Goal: Task Accomplishment & Management: Manage account settings

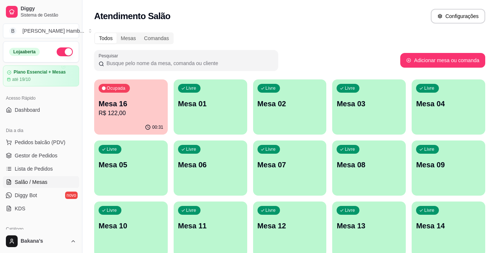
click at [114, 97] on div "Ocupada Mesa 16 R$ 122,00" at bounding box center [131, 99] width 74 height 41
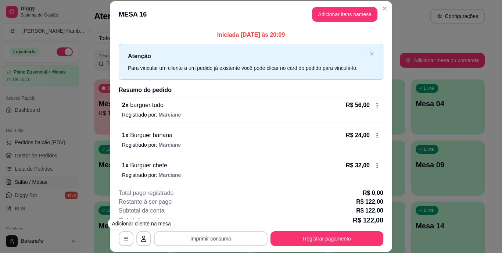
click at [180, 245] on button "Imprimir consumo" at bounding box center [211, 238] width 114 height 15
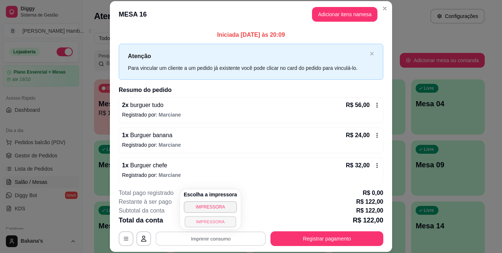
click at [189, 221] on button "IMPRESSORA" at bounding box center [210, 221] width 51 height 11
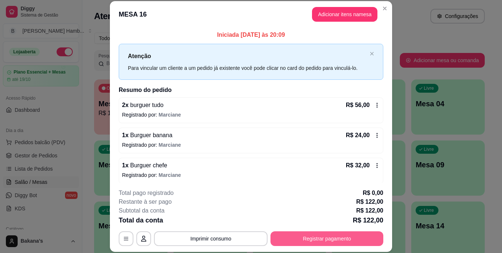
click at [319, 234] on button "Registrar pagamento" at bounding box center [327, 238] width 113 height 15
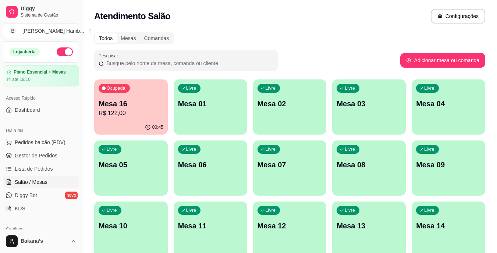
click at [134, 94] on div "Ocupada Mesa 16 R$ 122,00" at bounding box center [131, 99] width 74 height 41
click at [138, 109] on p "R$ 122,00" at bounding box center [131, 113] width 65 height 9
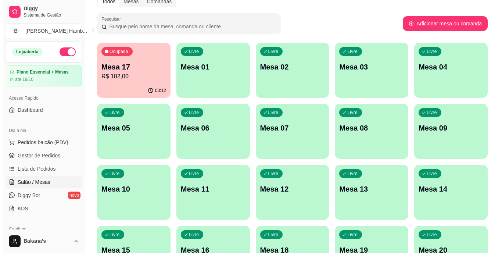
scroll to position [74, 0]
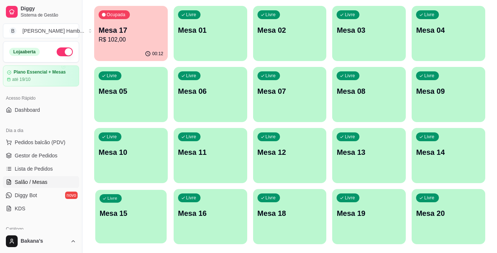
click at [152, 216] on p "Mesa 15" at bounding box center [131, 214] width 63 height 10
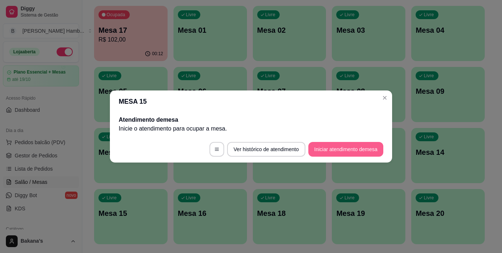
click at [338, 146] on button "Iniciar atendimento de mesa" at bounding box center [346, 149] width 75 height 15
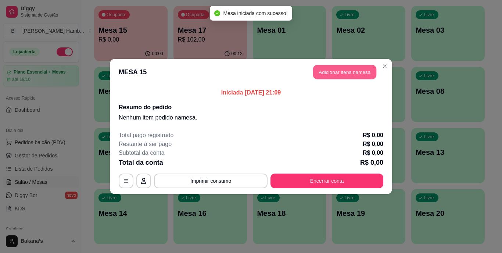
click at [328, 71] on button "Adicionar itens na mesa" at bounding box center [344, 72] width 63 height 14
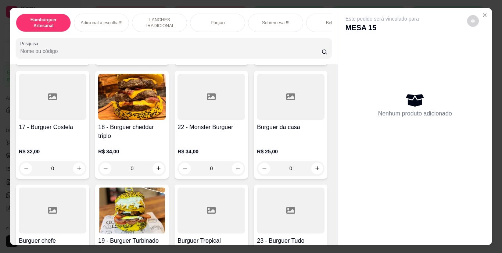
scroll to position [441, 0]
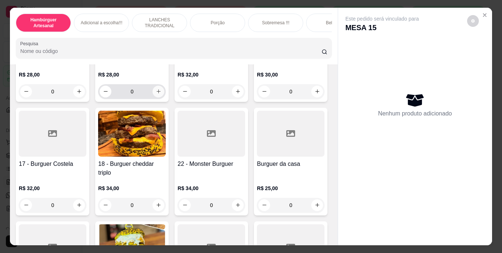
click at [158, 97] on button "increase-product-quantity" at bounding box center [159, 92] width 12 height 12
click at [158, 94] on icon "increase-product-quantity" at bounding box center [159, 92] width 6 height 6
type input "2"
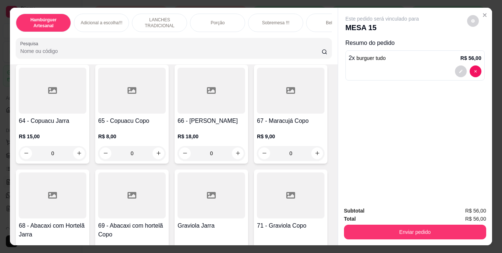
scroll to position [2465, 0]
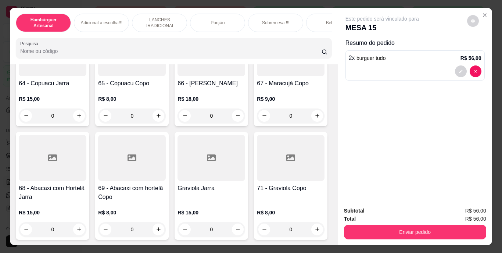
type input "2"
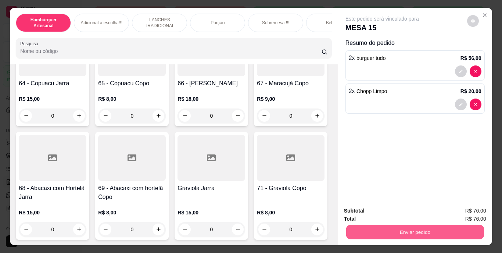
click at [355, 225] on button "Enviar pedido" at bounding box center [415, 232] width 138 height 14
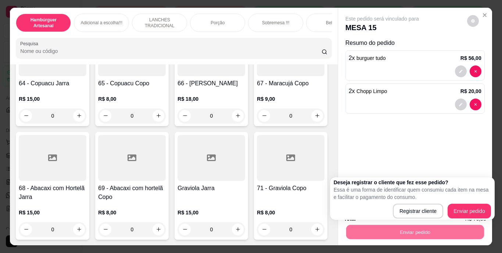
drag, startPoint x: 447, startPoint y: 212, endPoint x: 452, endPoint y: 212, distance: 4.8
click at [452, 212] on div "Registrar cliente Enviar pedido" at bounding box center [412, 211] width 157 height 15
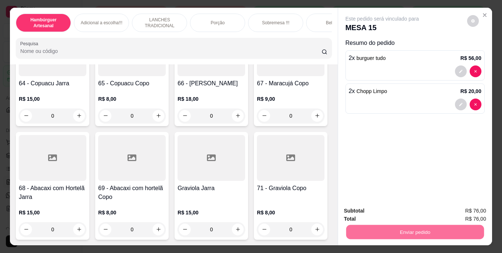
click at [456, 210] on button "Enviar pedido" at bounding box center [468, 212] width 42 height 14
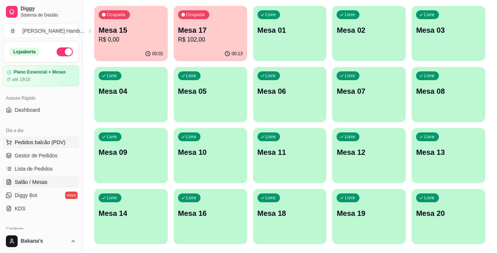
click at [58, 142] on span "Pedidos balcão (PDV)" at bounding box center [40, 142] width 51 height 7
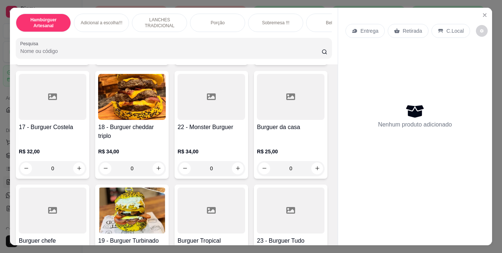
scroll to position [589, 0]
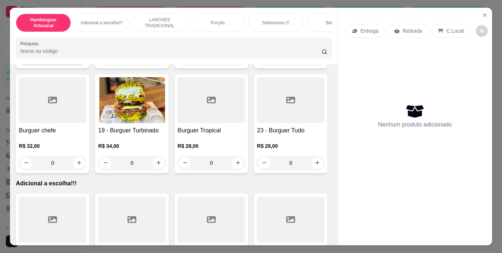
click at [82, 61] on icon "increase-product-quantity" at bounding box center [80, 58] width 6 height 6
type input "1"
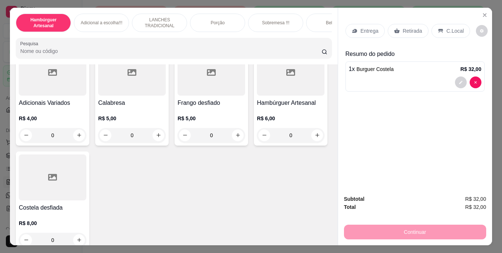
scroll to position [920, 0]
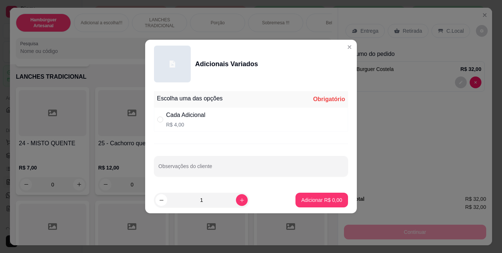
click at [195, 113] on div "Cada Adicional" at bounding box center [185, 115] width 39 height 9
radio input "true"
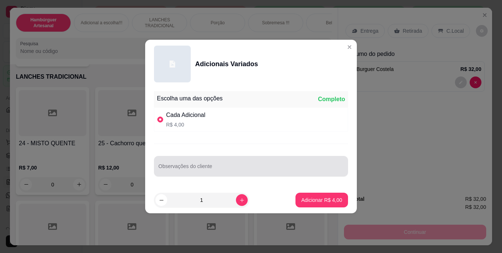
click at [215, 166] on input "Observações do cliente" at bounding box center [251, 169] width 185 height 7
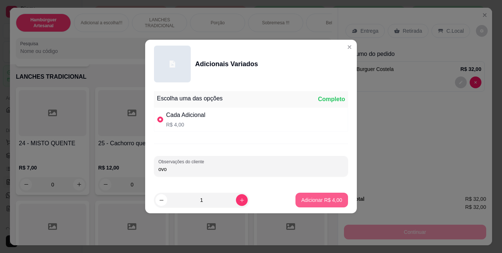
type input "ovo"
click at [302, 199] on p "Adicionar R$ 4,00" at bounding box center [322, 199] width 40 height 7
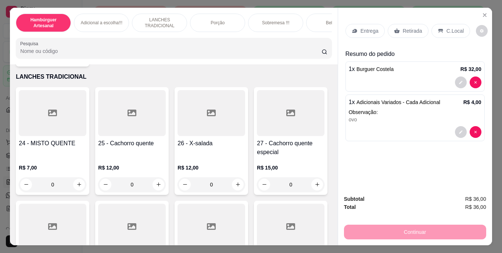
click at [363, 27] on p "Entrega" at bounding box center [370, 30] width 18 height 7
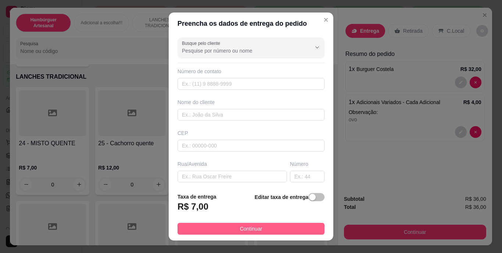
click at [219, 227] on button "Continuar" at bounding box center [251, 229] width 147 height 12
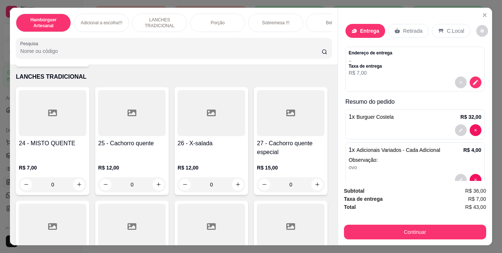
click at [354, 19] on div "Entrega Retirada C.Local" at bounding box center [415, 31] width 139 height 26
click at [355, 25] on div "Entrega" at bounding box center [366, 31] width 40 height 14
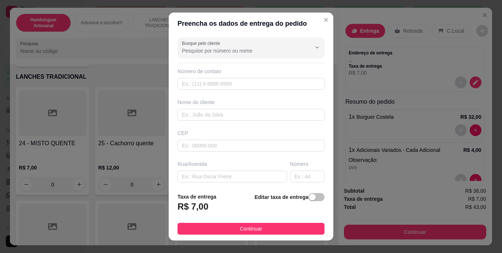
click at [241, 107] on div "Nome do cliente" at bounding box center [251, 110] width 150 height 22
click at [239, 111] on input "text" at bounding box center [251, 115] width 147 height 12
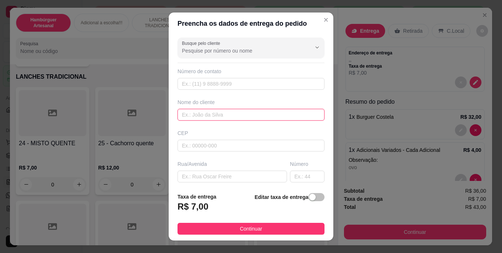
click at [239, 111] on input "text" at bounding box center [251, 115] width 147 height 12
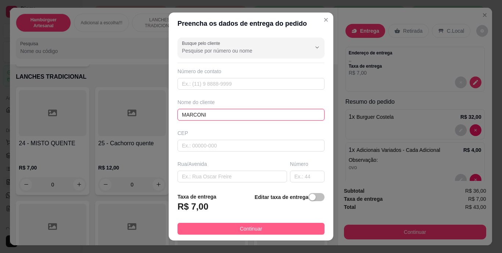
type input "MARCONI"
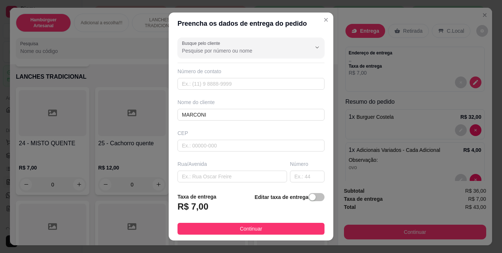
drag, startPoint x: 231, startPoint y: 231, endPoint x: 237, endPoint y: 226, distance: 7.4
click at [232, 230] on button "Continuar" at bounding box center [251, 229] width 147 height 12
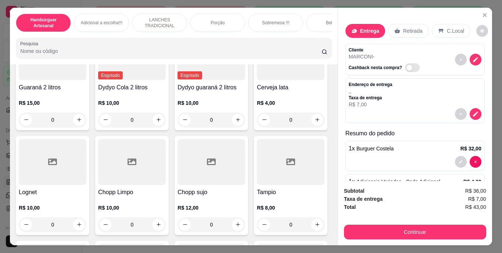
scroll to position [2097, 0]
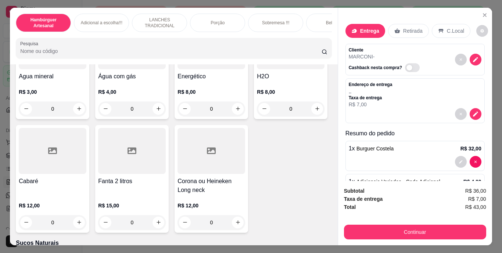
type input "1"
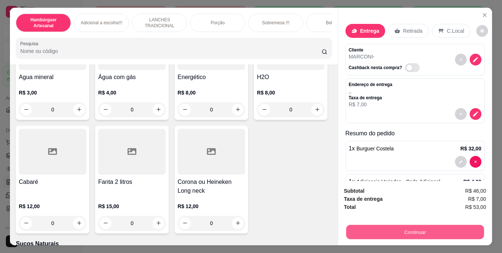
click at [382, 228] on button "Continuar" at bounding box center [415, 232] width 138 height 14
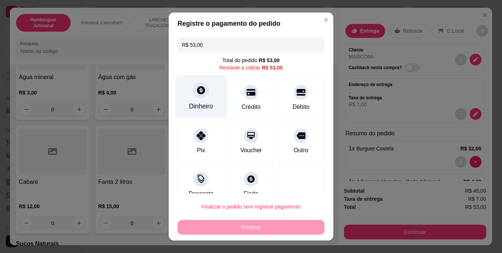
click at [207, 92] on div "Dinheiro" at bounding box center [201, 96] width 52 height 43
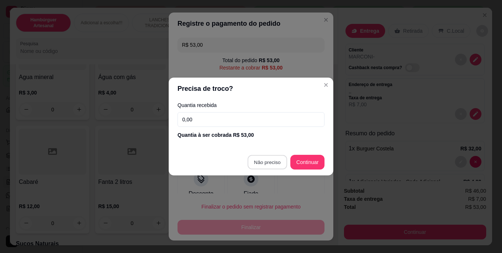
type input "R$ 0,00"
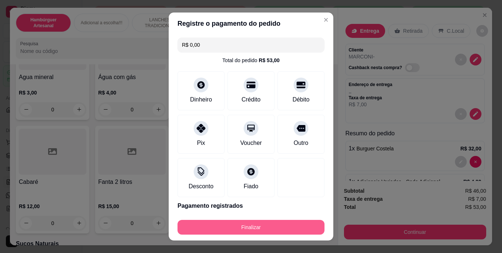
click at [249, 225] on button "Finalizar" at bounding box center [251, 227] width 147 height 15
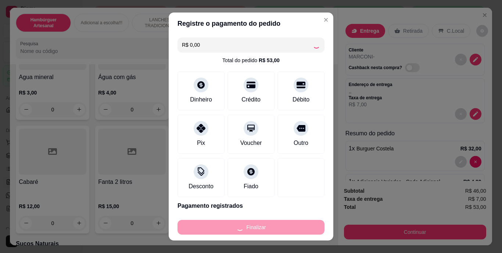
type input "0"
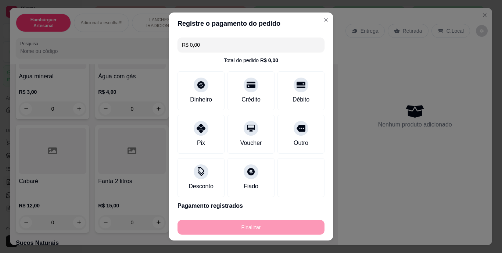
type input "-R$ 53,00"
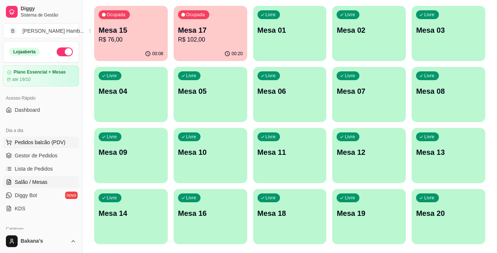
click at [28, 145] on span "Pedidos balcão (PDV)" at bounding box center [40, 142] width 51 height 7
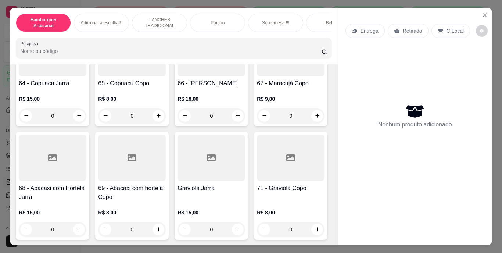
scroll to position [2759, 0]
type input "1"
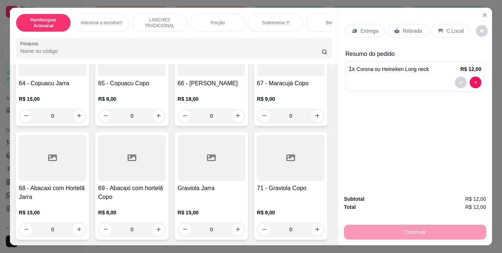
click at [412, 27] on p "Retirada" at bounding box center [412, 30] width 19 height 7
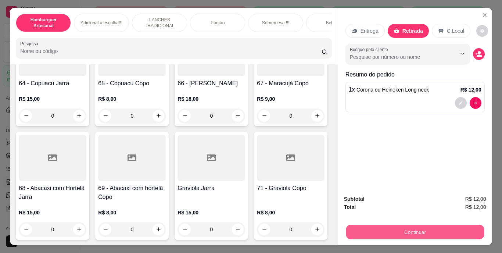
click at [382, 225] on button "Continuar" at bounding box center [415, 232] width 138 height 14
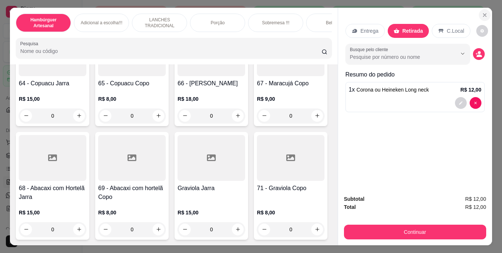
click at [483, 14] on icon "Close" at bounding box center [485, 15] width 6 height 6
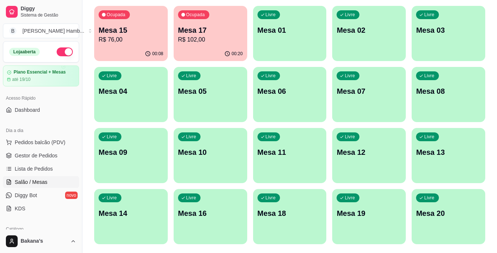
click at [106, 18] on div "Ocupada" at bounding box center [114, 14] width 31 height 9
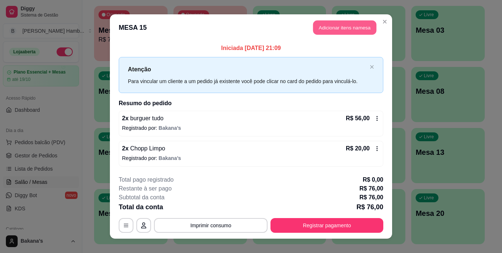
click at [342, 29] on button "Adicionar itens na mesa" at bounding box center [344, 28] width 63 height 14
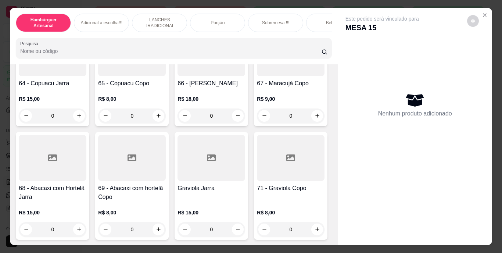
scroll to position [2465, 0]
type input "2"
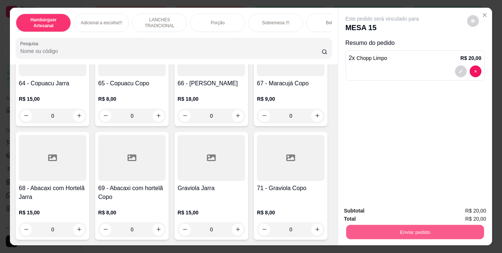
click at [381, 226] on button "Enviar pedido" at bounding box center [415, 232] width 138 height 14
click at [457, 207] on button "Enviar pedido" at bounding box center [467, 212] width 40 height 14
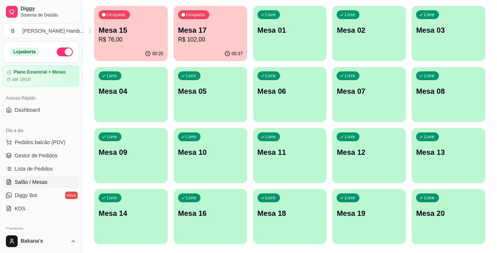
click at [124, 47] on div "00:25" at bounding box center [131, 54] width 74 height 14
click at [192, 39] on p "R$ 102,00" at bounding box center [210, 39] width 63 height 8
click at [37, 143] on span "Pedidos balcão (PDV)" at bounding box center [40, 142] width 51 height 7
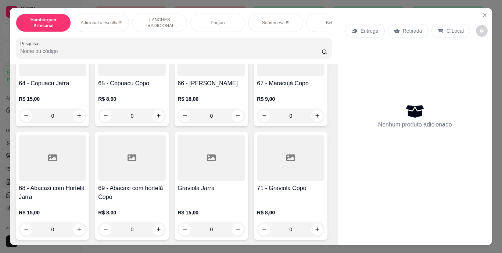
scroll to position [2759, 0]
type input "1"
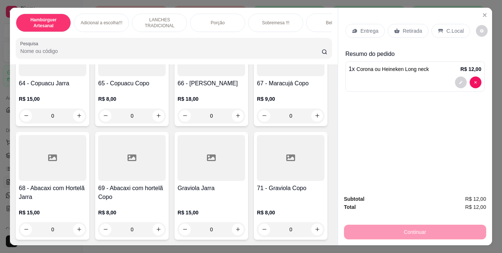
click at [394, 28] on icon at bounding box center [397, 31] width 6 height 6
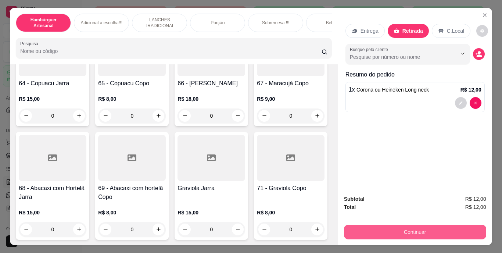
click at [437, 227] on button "Continuar" at bounding box center [415, 232] width 142 height 15
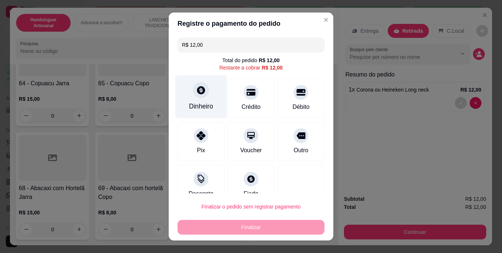
click at [204, 101] on div "Dinheiro" at bounding box center [201, 96] width 52 height 43
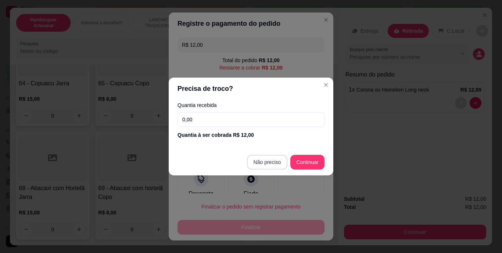
type input "R$ 0,00"
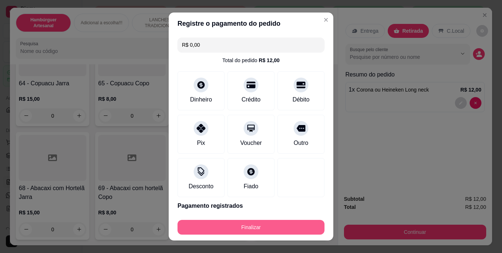
click at [269, 228] on button "Finalizar" at bounding box center [251, 227] width 147 height 15
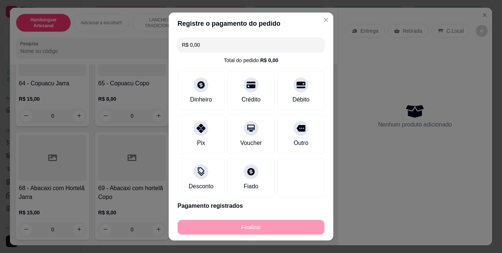
type input "0"
type input "-R$ 12,00"
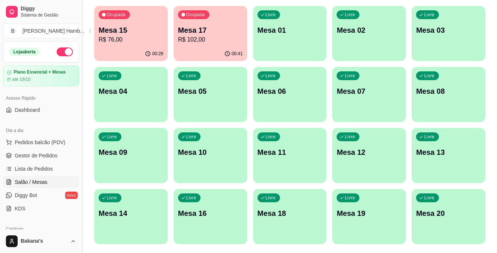
drag, startPoint x: 37, startPoint y: 141, endPoint x: 84, endPoint y: 108, distance: 56.8
click at [43, 138] on button "Pedidos balcão (PDV)" at bounding box center [41, 142] width 76 height 12
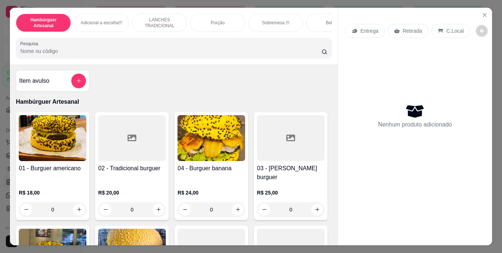
click at [355, 28] on icon at bounding box center [355, 31] width 6 height 6
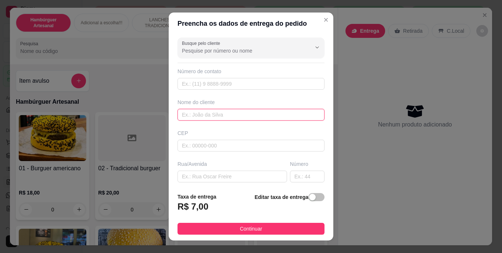
click at [223, 115] on input "text" at bounding box center [251, 115] width 147 height 12
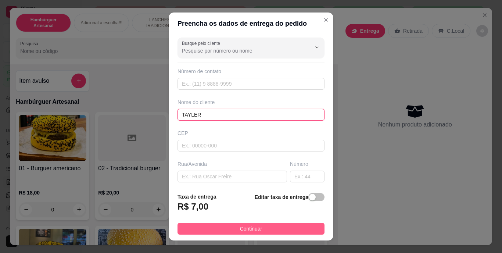
type input "TAYLER"
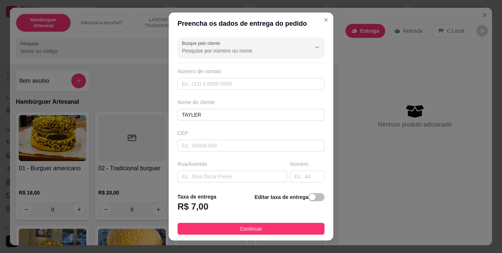
click at [261, 230] on button "Continuar" at bounding box center [251, 229] width 147 height 12
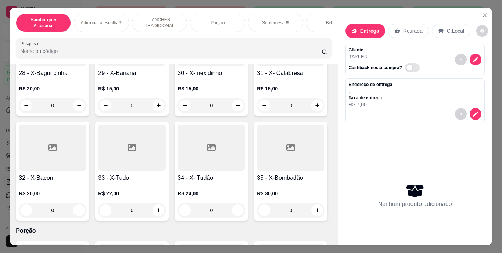
scroll to position [1287, 0]
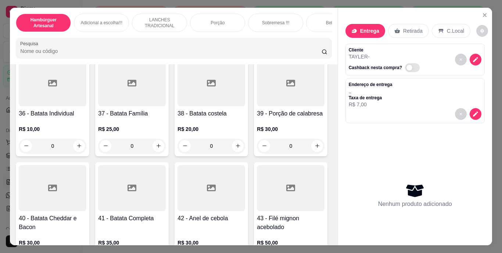
type input "1"
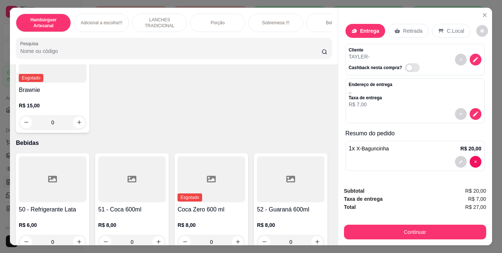
scroll to position [1582, 0]
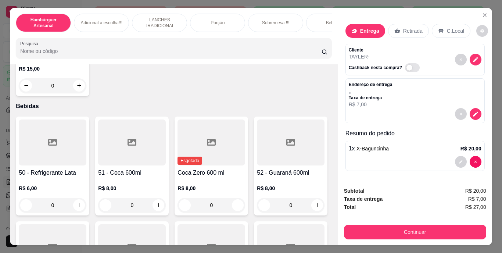
type input "1"
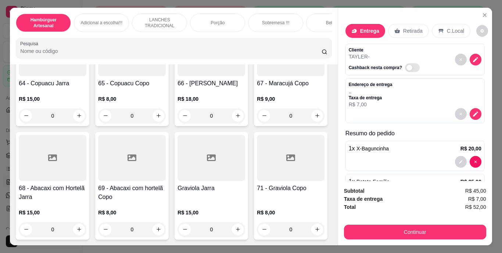
scroll to position [2759, 0]
type input "1"
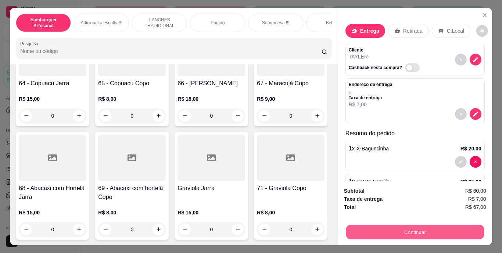
click at [387, 230] on button "Continuar" at bounding box center [415, 232] width 138 height 14
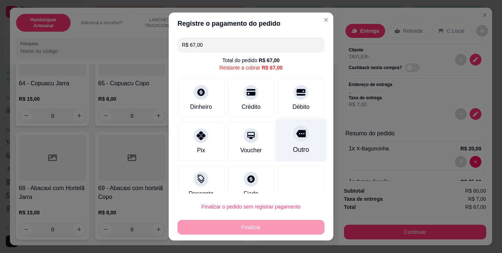
click at [284, 141] on div "Outro" at bounding box center [302, 140] width 52 height 43
type input "R$ 0,00"
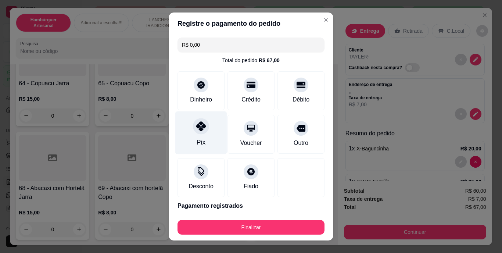
click at [202, 129] on icon at bounding box center [201, 127] width 10 height 10
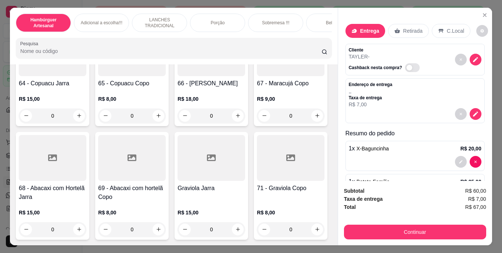
click at [362, 29] on p "Entrega" at bounding box center [369, 30] width 19 height 7
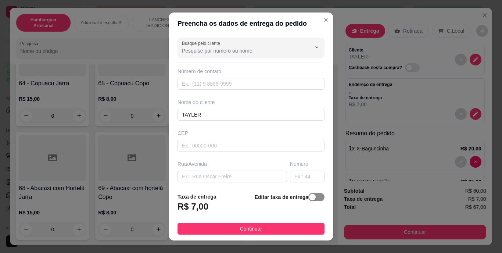
click at [310, 196] on span "button" at bounding box center [317, 197] width 16 height 8
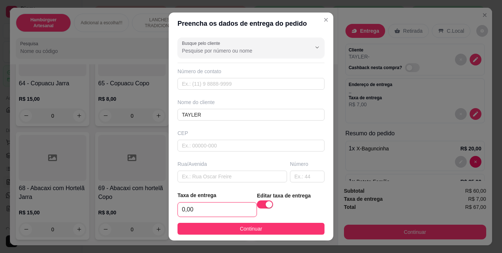
click at [222, 205] on input "0,00" at bounding box center [217, 210] width 79 height 14
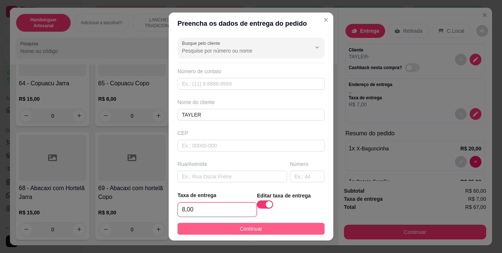
type input "8,00"
click at [267, 228] on button "Continuar" at bounding box center [251, 229] width 147 height 12
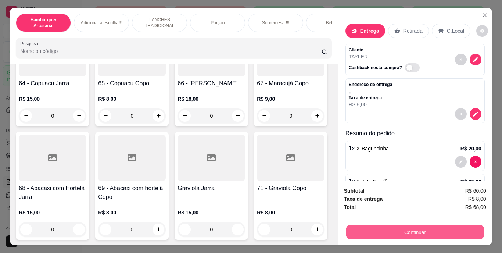
click at [355, 227] on button "Continuar" at bounding box center [415, 232] width 138 height 14
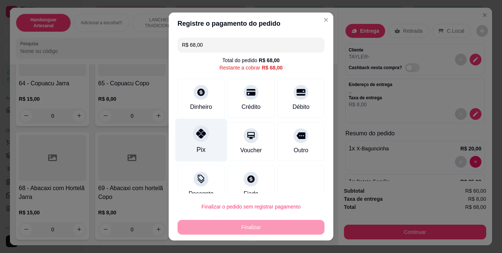
click at [193, 132] on div at bounding box center [201, 134] width 16 height 16
type input "R$ 0,00"
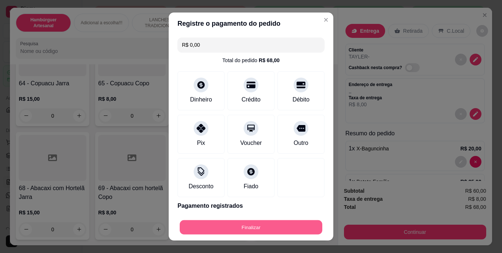
click at [238, 226] on button "Finalizar" at bounding box center [251, 227] width 143 height 14
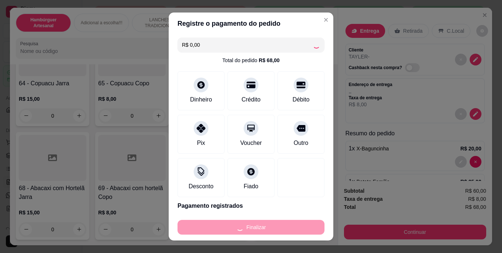
type input "0"
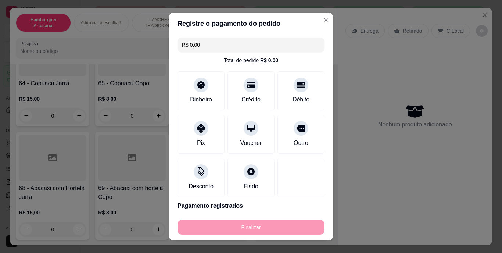
type input "-R$ 68,00"
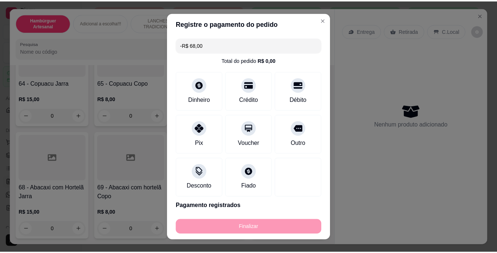
scroll to position [2758, 0]
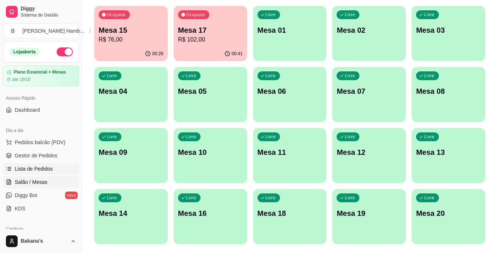
click at [63, 168] on link "Lista de Pedidos" at bounding box center [41, 169] width 76 height 12
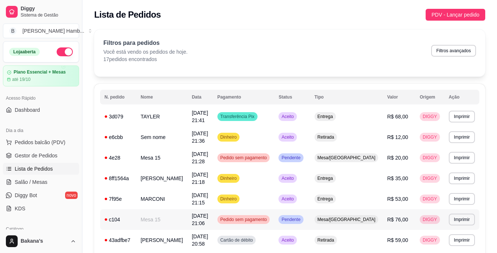
scroll to position [74, 0]
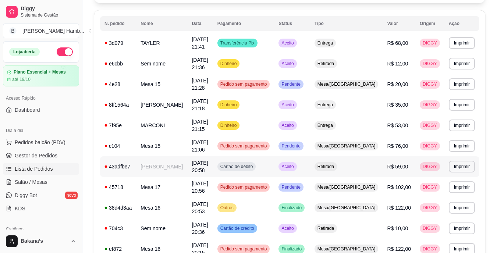
click at [195, 160] on span "26/09/25 às 20:58" at bounding box center [200, 166] width 16 height 13
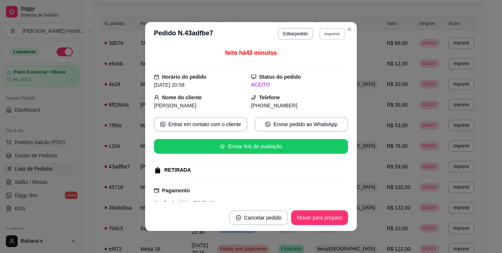
click at [338, 35] on button "Imprimir" at bounding box center [332, 33] width 25 height 11
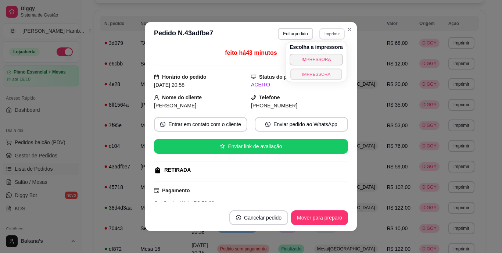
click at [327, 73] on button "IMPRESSORA" at bounding box center [316, 73] width 51 height 11
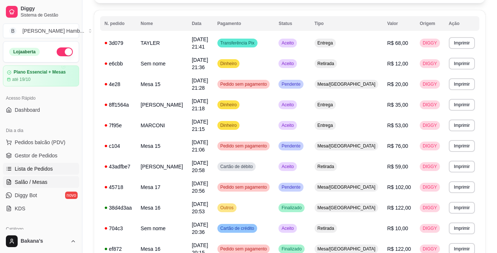
click at [36, 177] on link "Salão / Mesas" at bounding box center [41, 182] width 76 height 12
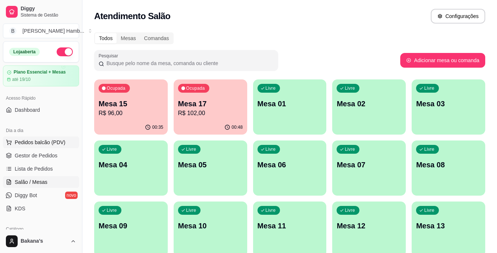
click at [57, 140] on span "Pedidos balcão (PDV)" at bounding box center [40, 142] width 51 height 7
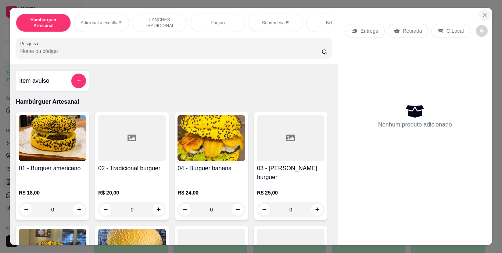
click at [486, 12] on button "Close" at bounding box center [485, 15] width 12 height 12
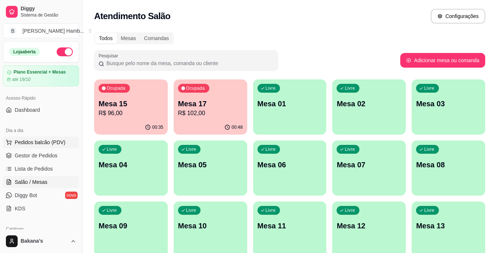
click at [33, 145] on span "Pedidos balcão (PDV)" at bounding box center [40, 142] width 51 height 7
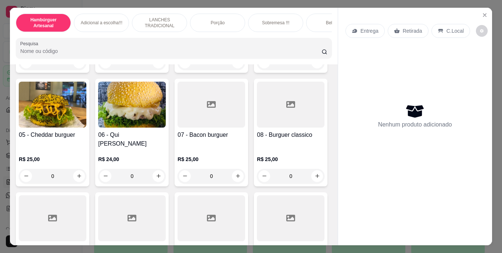
scroll to position [184, 0]
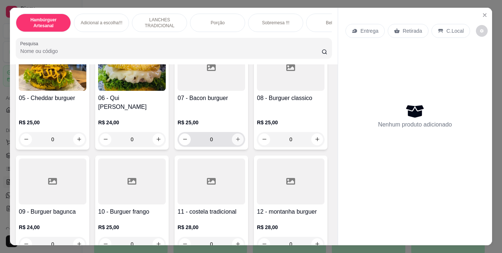
click at [232, 145] on button "increase-product-quantity" at bounding box center [238, 140] width 12 height 12
type input "1"
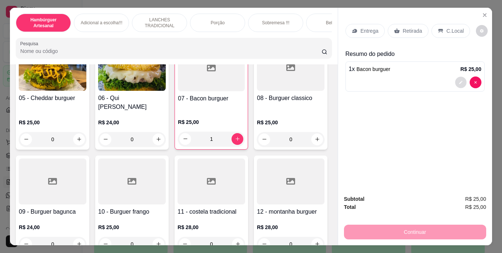
click at [463, 78] on button "decrease-product-quantity" at bounding box center [460, 82] width 11 height 11
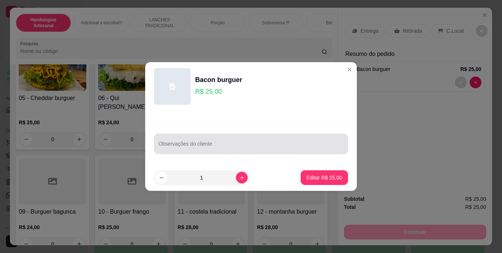
click at [250, 139] on div at bounding box center [251, 143] width 185 height 15
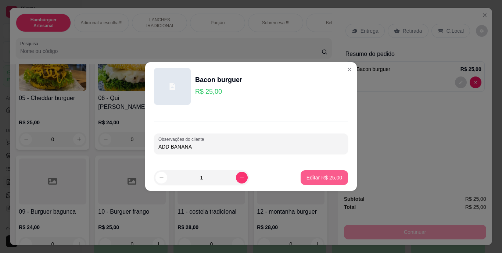
type input "ADD BANANA"
click at [329, 173] on button "Editar R$ 25,00" at bounding box center [324, 177] width 47 height 15
type input "0"
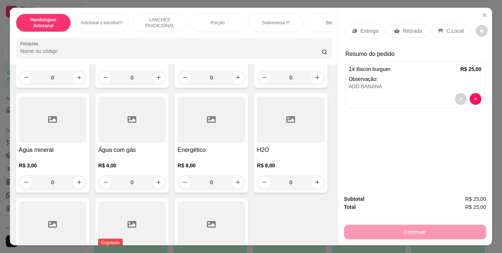
scroll to position [2060, 0]
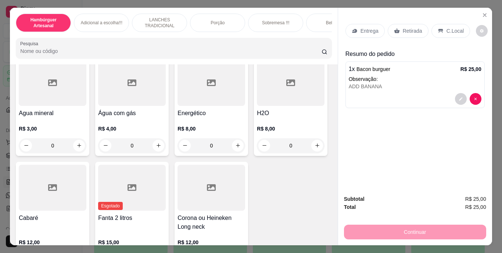
type input "1"
click at [459, 130] on icon "decrease-product-quantity" at bounding box center [460, 131] width 3 height 3
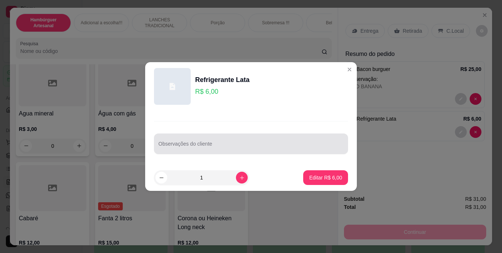
click at [286, 149] on input "Observações do cliente" at bounding box center [251, 146] width 185 height 7
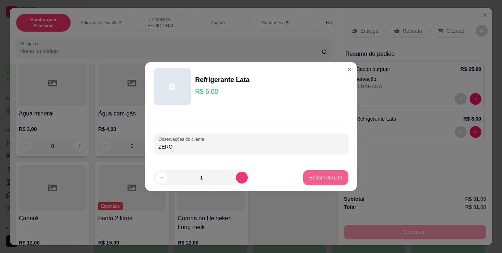
type input "ZERO"
click at [320, 177] on p "Editar R$ 6,00" at bounding box center [325, 177] width 33 height 7
type input "0"
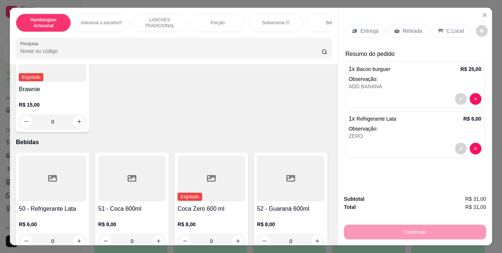
scroll to position [1582, 0]
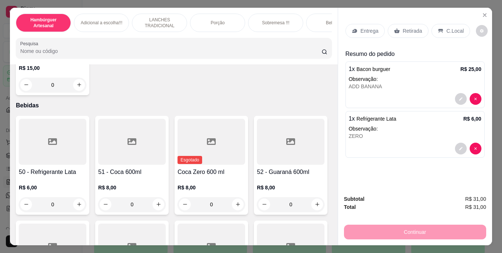
type input "1"
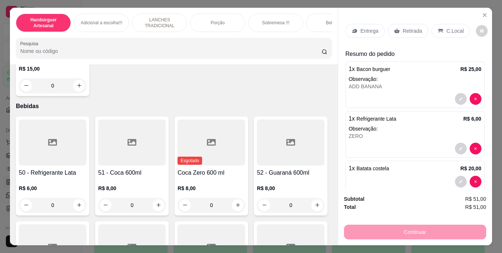
scroll to position [12, 0]
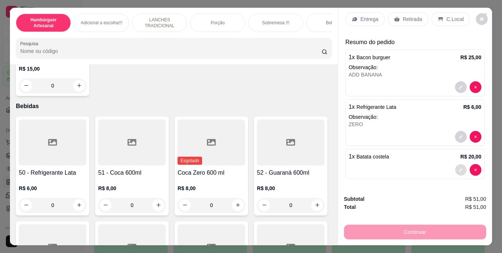
click at [459, 168] on icon "decrease-product-quantity" at bounding box center [461, 170] width 4 height 4
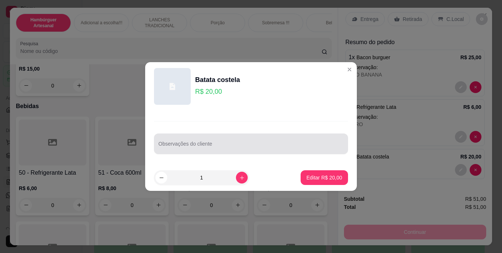
click at [298, 139] on div at bounding box center [251, 143] width 185 height 15
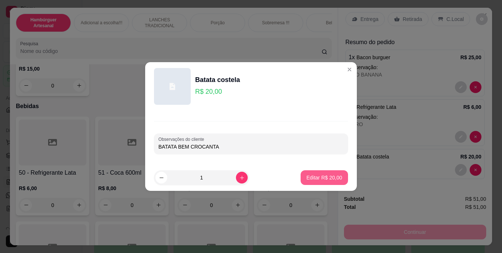
type input "BATATA BEM CROCANTA"
click at [321, 178] on p "Editar R$ 20,00" at bounding box center [324, 177] width 35 height 7
type input "0"
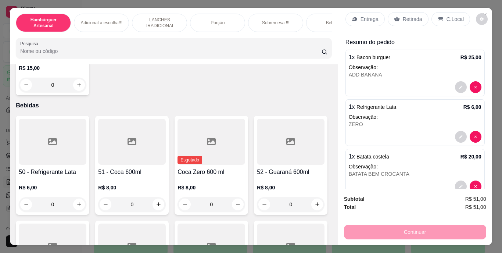
click at [365, 17] on p "Entrega" at bounding box center [370, 18] width 18 height 7
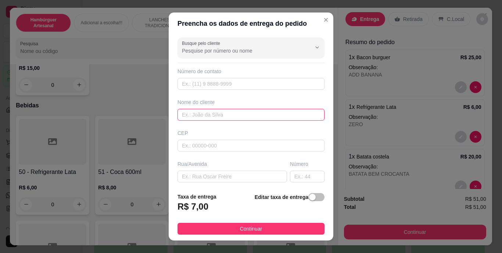
click at [260, 109] on input "text" at bounding box center [251, 115] width 147 height 12
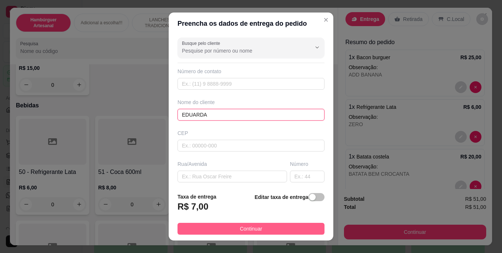
type input "EDUARDA"
click at [257, 228] on button "Continuar" at bounding box center [251, 229] width 147 height 12
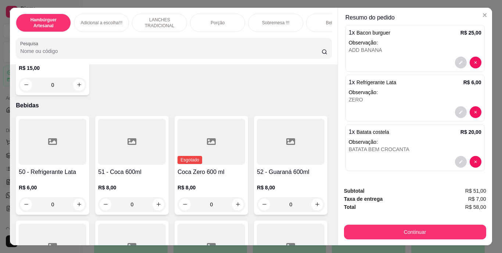
scroll to position [19, 0]
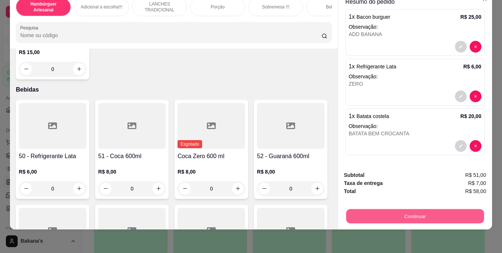
click at [406, 209] on button "Continuar" at bounding box center [415, 216] width 138 height 14
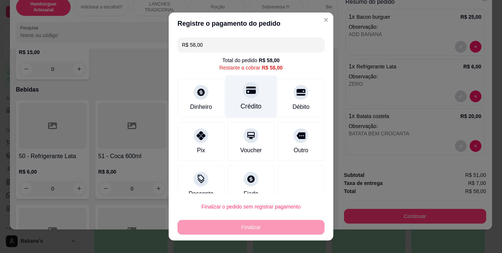
click at [243, 96] on div at bounding box center [251, 90] width 16 height 16
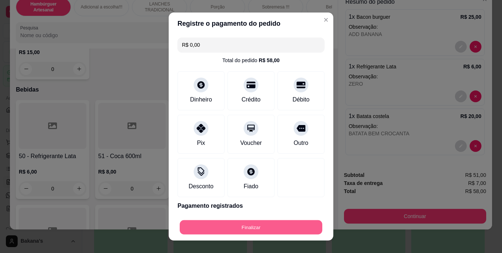
click at [264, 225] on button "Finalizar" at bounding box center [251, 227] width 143 height 14
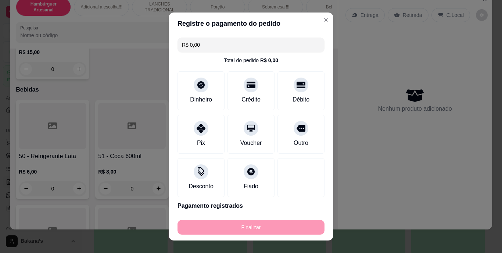
type input "-R$ 58,00"
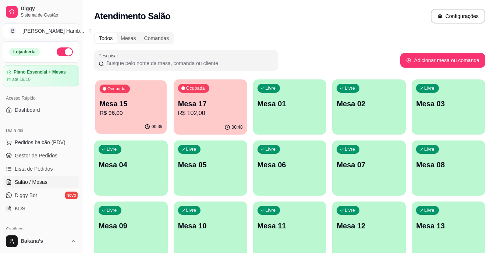
click at [146, 120] on div "Ocupada Mesa 15 R$ 96,00" at bounding box center [130, 100] width 71 height 40
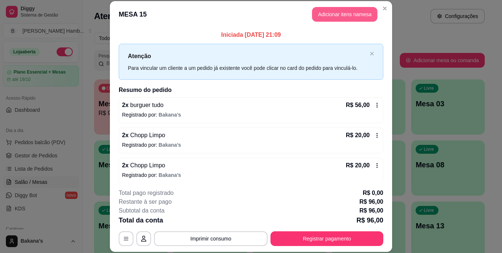
click at [360, 11] on button "Adicionar itens na mesa" at bounding box center [344, 14] width 65 height 15
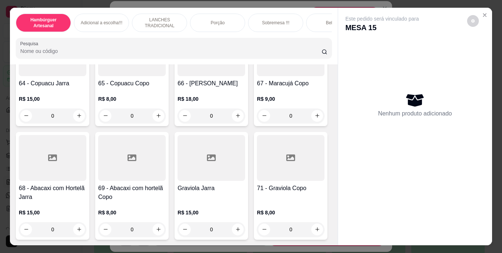
scroll to position [2465, 0]
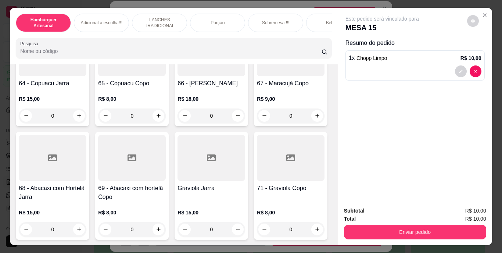
type input "2"
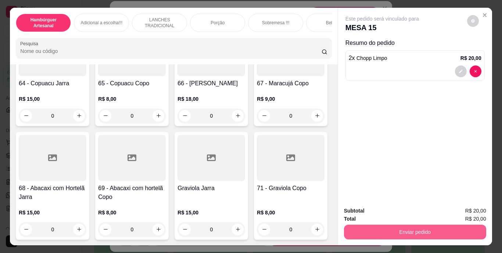
click at [369, 225] on button "Enviar pedido" at bounding box center [415, 232] width 142 height 15
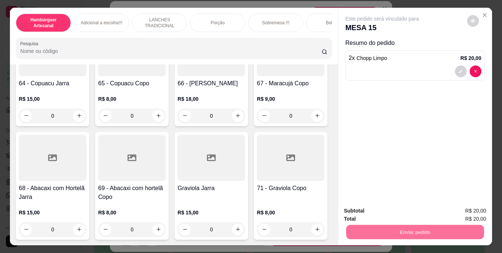
click at [465, 209] on button "Enviar pedido" at bounding box center [468, 212] width 42 height 14
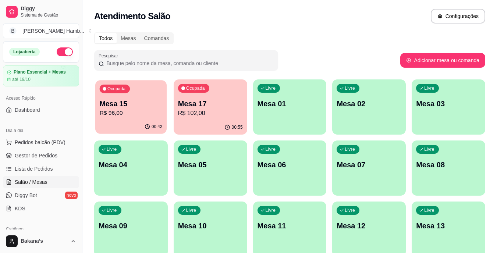
click at [114, 106] on p "Mesa 15" at bounding box center [131, 104] width 63 height 10
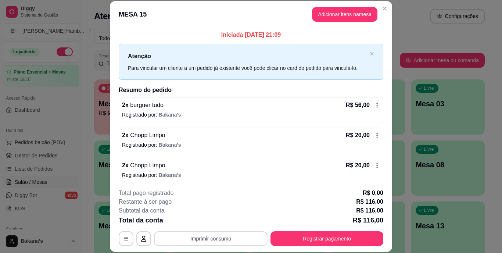
click at [193, 233] on button "Imprimir consumo" at bounding box center [211, 238] width 114 height 15
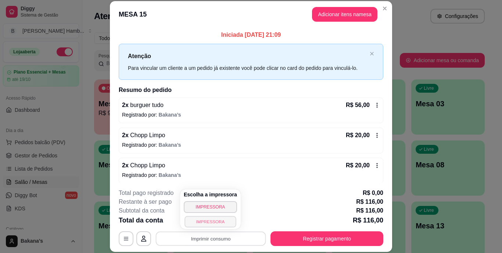
click at [199, 221] on button "IMPRESSORA" at bounding box center [210, 221] width 51 height 11
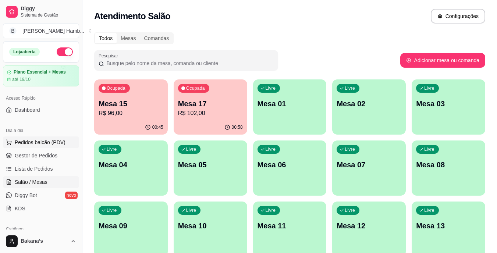
click at [29, 141] on span "Pedidos balcão (PDV)" at bounding box center [40, 142] width 51 height 7
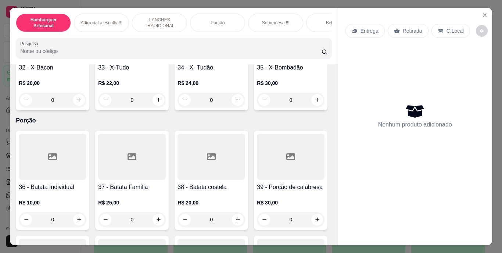
scroll to position [1398, 0]
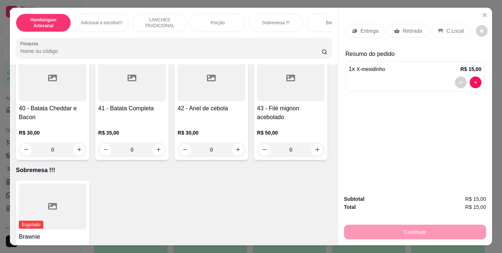
type input "3"
click at [411, 31] on p "Retirada" at bounding box center [412, 30] width 19 height 7
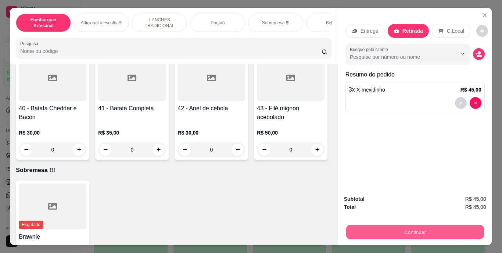
click at [394, 230] on button "Continuar" at bounding box center [415, 232] width 138 height 14
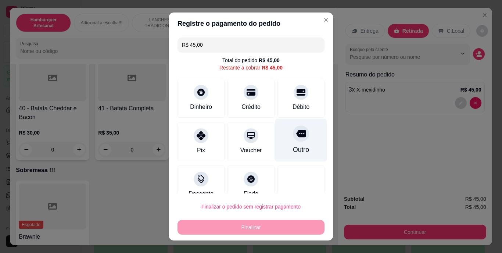
click at [296, 138] on icon at bounding box center [301, 134] width 10 height 10
type input "R$ 0,00"
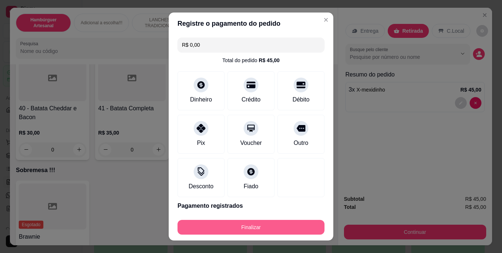
click at [235, 224] on button "Finalizar" at bounding box center [251, 227] width 147 height 15
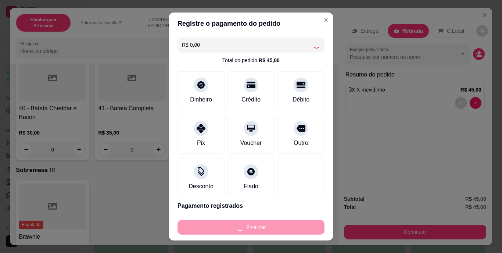
type input "0"
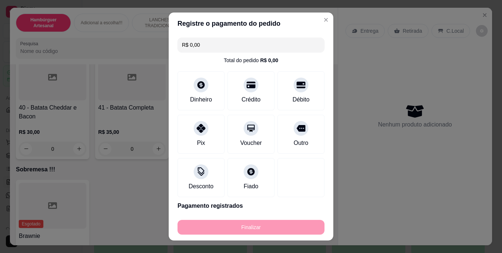
type input "-R$ 45,00"
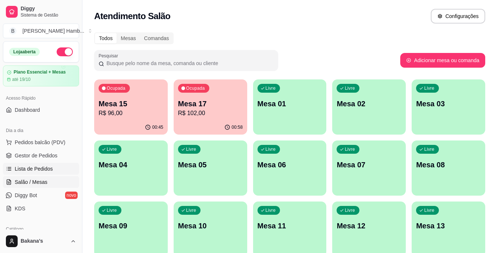
click at [50, 170] on span "Lista de Pedidos" at bounding box center [34, 168] width 38 height 7
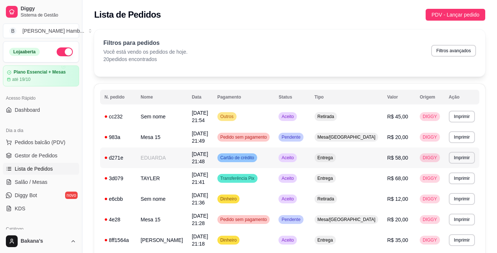
click at [181, 151] on td "EDUARDA" at bounding box center [161, 158] width 51 height 21
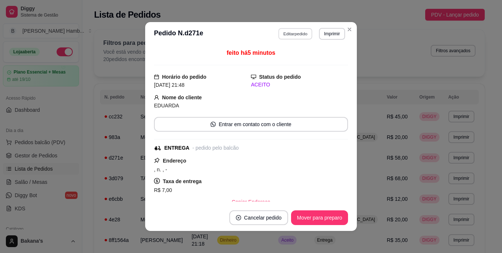
click at [295, 32] on button "Editar pedido" at bounding box center [296, 33] width 34 height 11
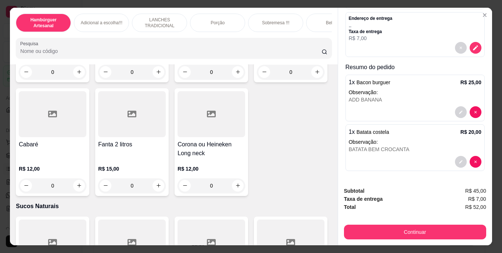
scroll to position [2170, 0]
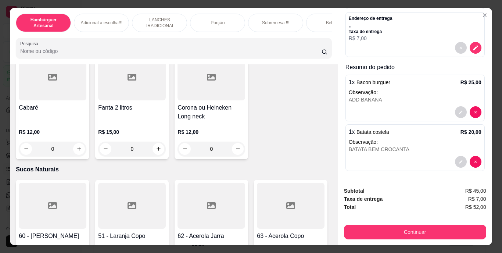
type input "1"
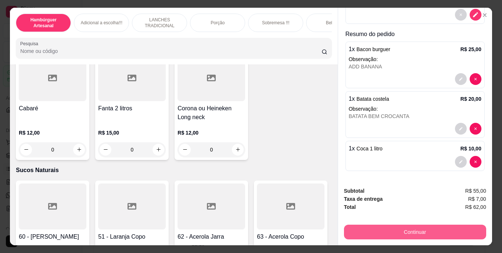
click at [351, 231] on button "Continuar" at bounding box center [415, 232] width 142 height 15
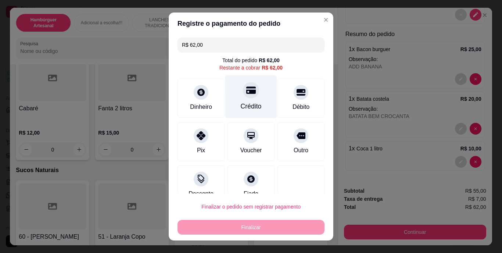
click at [241, 106] on div "Crédito" at bounding box center [251, 107] width 21 height 10
type input "R$ 0,00"
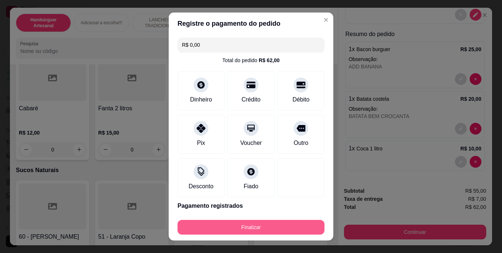
click at [251, 225] on button "Finalizar" at bounding box center [251, 227] width 147 height 15
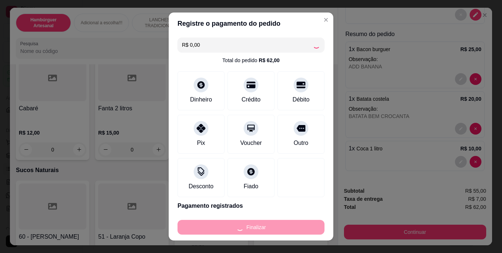
type input "0"
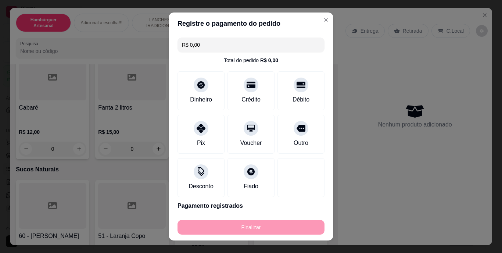
type input "-R$ 62,00"
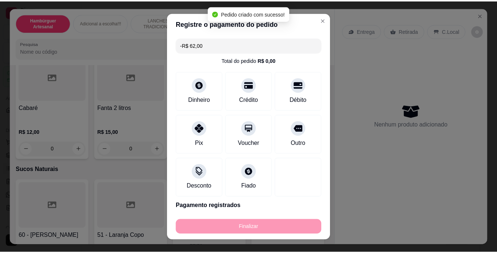
scroll to position [0, 0]
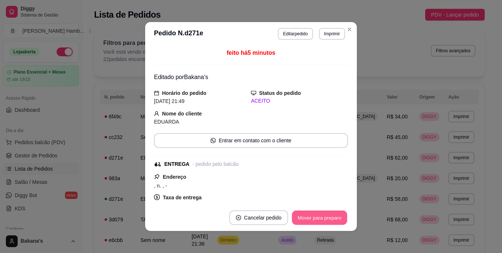
click at [311, 217] on button "Mover para preparo" at bounding box center [319, 218] width 55 height 14
click at [320, 216] on button "Mover para entrega" at bounding box center [320, 217] width 57 height 15
click at [328, 217] on button "Mover para finalizado" at bounding box center [317, 217] width 61 height 15
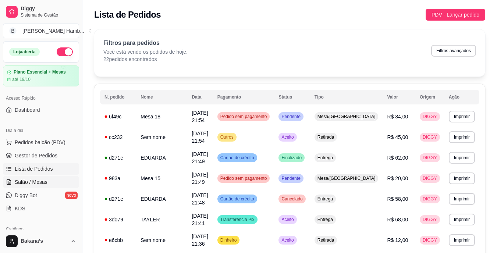
click at [39, 183] on span "Salão / Mesas" at bounding box center [31, 181] width 33 height 7
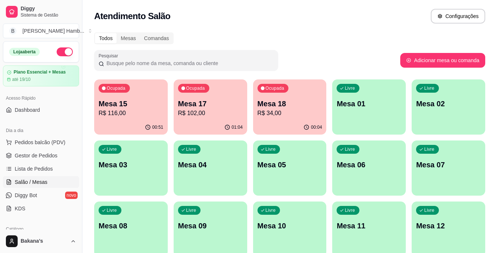
click at [277, 98] on div "Ocupada Mesa 18 R$ 34,00" at bounding box center [290, 99] width 74 height 41
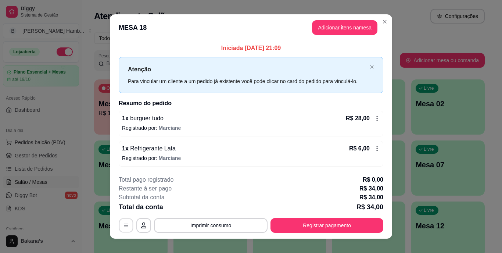
click at [124, 223] on icon "button" at bounding box center [126, 226] width 6 height 6
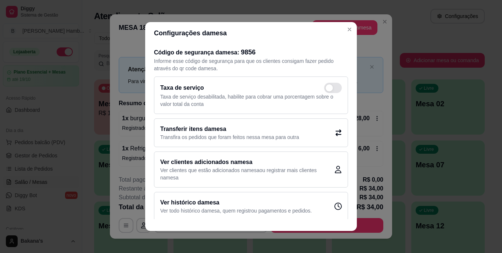
click at [170, 135] on p "Transfira os pedidos que foram feitos nessa mesa para outra" at bounding box center [229, 137] width 139 height 7
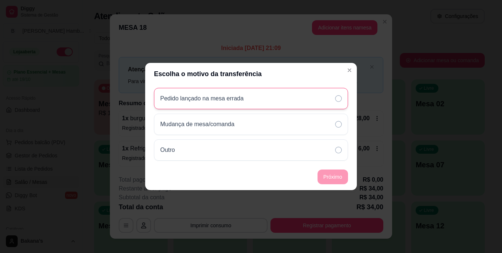
click at [246, 101] on div "Pedido lançado na mesa errada" at bounding box center [204, 98] width 89 height 9
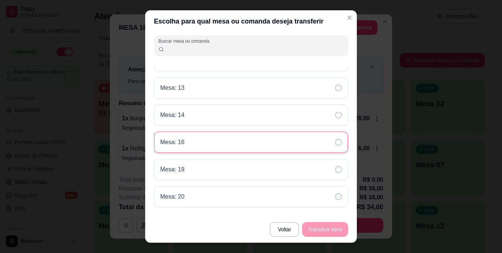
scroll to position [279, 0]
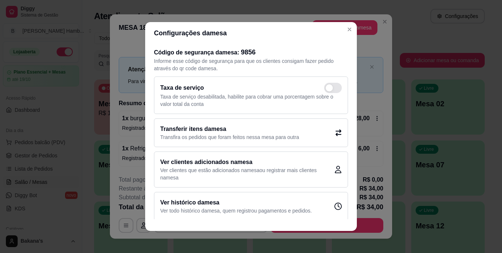
click at [238, 128] on h2 "Transferir itens da mesa" at bounding box center [229, 129] width 139 height 9
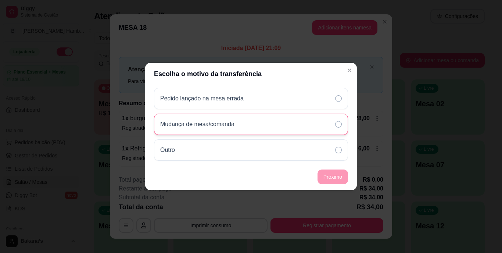
click at [331, 121] on div "Mudança de mesa/comanda" at bounding box center [251, 124] width 194 height 21
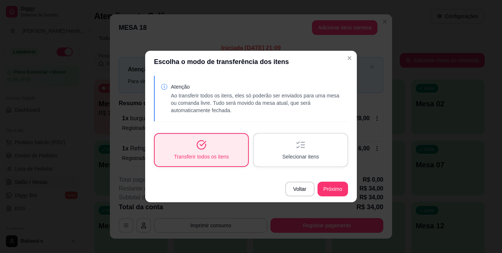
click at [290, 148] on div "Selecionar itens" at bounding box center [300, 150] width 93 height 32
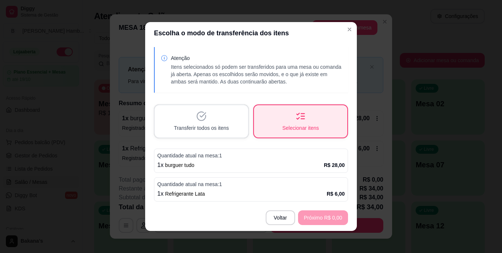
click at [308, 160] on div "Quantidade atual na mesa: 1 1 x burguer tudo R$ 28,00" at bounding box center [251, 161] width 194 height 24
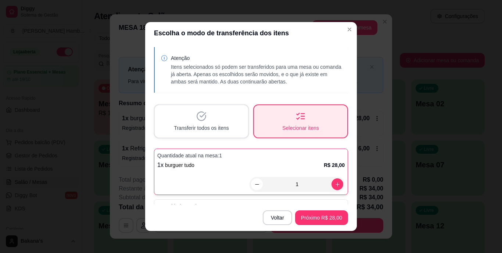
scroll to position [22, 0]
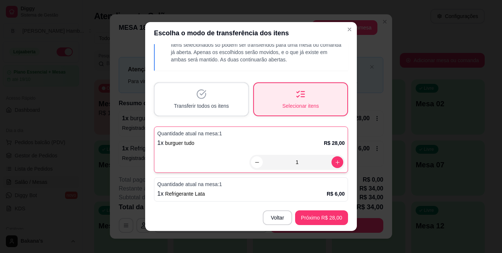
click at [313, 187] on p "Quantidade atual na mesa: 1" at bounding box center [251, 184] width 188 height 7
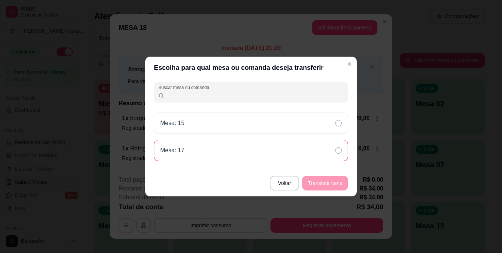
click at [340, 153] on icon at bounding box center [338, 150] width 7 height 7
click at [329, 183] on button "Transferir itens" at bounding box center [325, 183] width 46 height 15
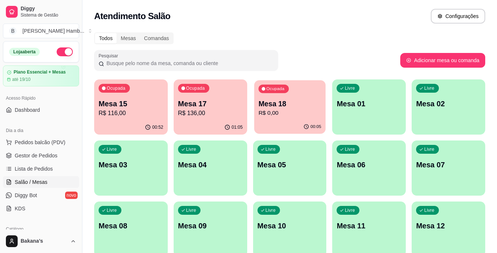
click at [298, 106] on p "Mesa 18" at bounding box center [289, 104] width 63 height 10
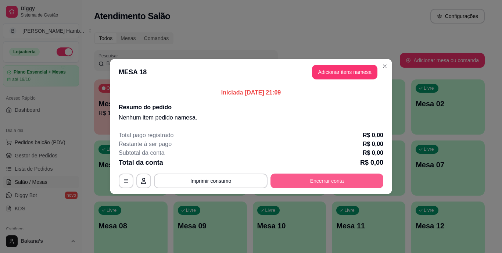
click at [309, 178] on button "Encerrar conta" at bounding box center [327, 181] width 113 height 15
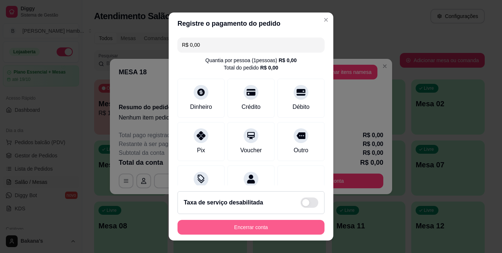
click at [289, 228] on button "Encerrar conta" at bounding box center [251, 227] width 147 height 15
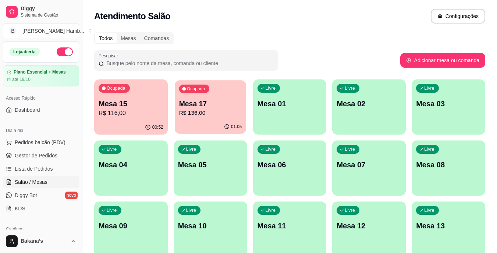
click at [216, 99] on p "Mesa 17" at bounding box center [210, 104] width 63 height 10
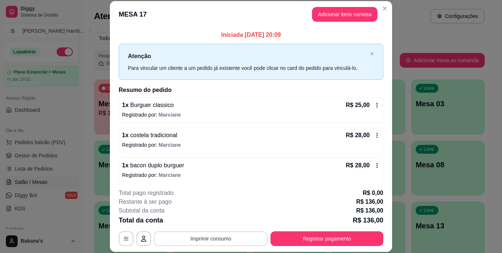
click at [180, 233] on button "Imprimir consumo" at bounding box center [211, 238] width 114 height 15
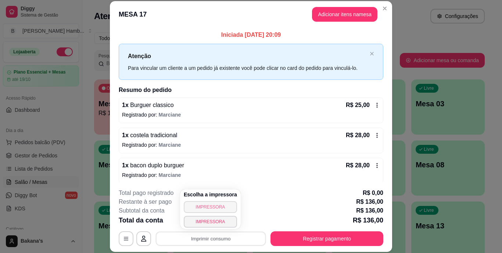
click at [231, 202] on div "Escolha a impressora IMPRESSORA IMPRESSORA" at bounding box center [210, 209] width 61 height 40
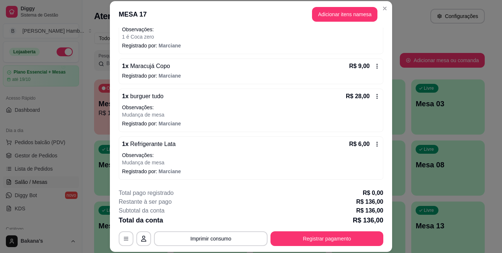
scroll to position [22, 0]
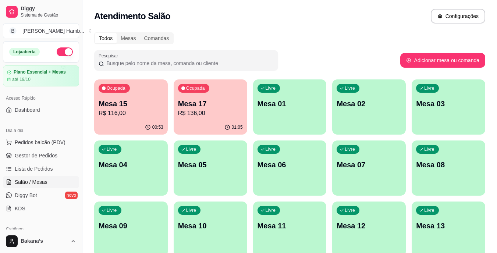
click at [209, 90] on div "Ocupada Mesa 17 R$ 136,00" at bounding box center [211, 99] width 74 height 41
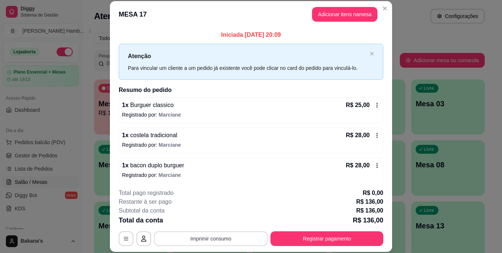
click at [203, 235] on button "Imprimir consumo" at bounding box center [211, 238] width 114 height 15
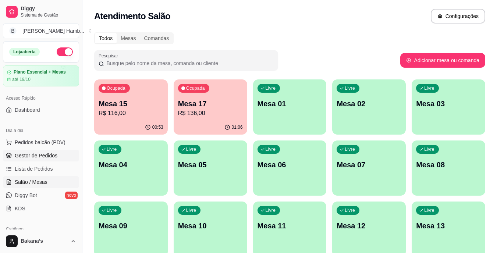
click at [53, 154] on span "Gestor de Pedidos" at bounding box center [36, 155] width 43 height 7
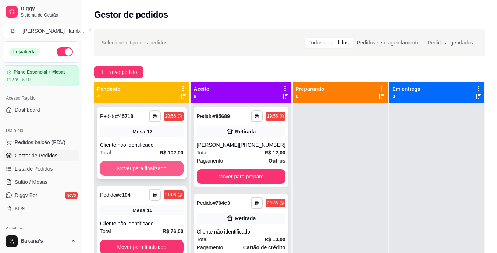
click at [148, 166] on button "Mover para finalizado" at bounding box center [142, 168] width 84 height 15
click at [149, 166] on button "Mover para finalizado" at bounding box center [142, 168] width 84 height 15
click at [163, 164] on button "Mover para finalizado" at bounding box center [141, 168] width 81 height 14
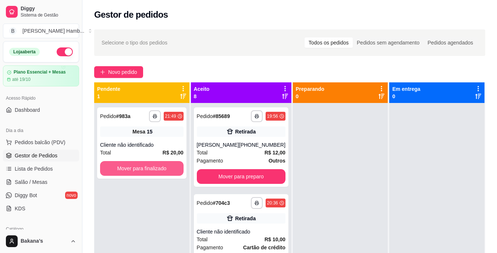
click at [163, 164] on button "Mover para finalizado" at bounding box center [142, 168] width 84 height 15
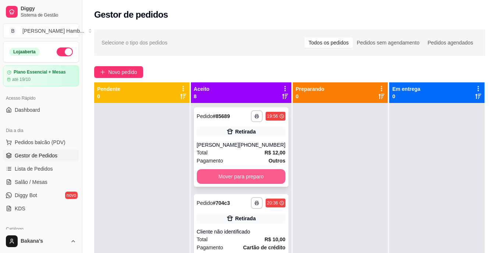
click at [224, 182] on button "Mover para preparo" at bounding box center [241, 176] width 89 height 15
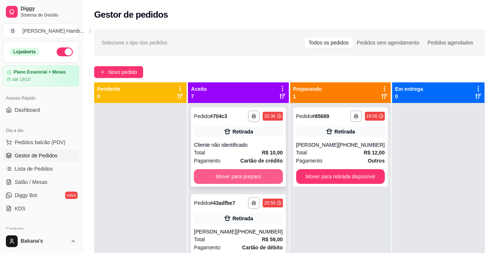
click at [225, 182] on button "Mover para preparo" at bounding box center [238, 176] width 89 height 15
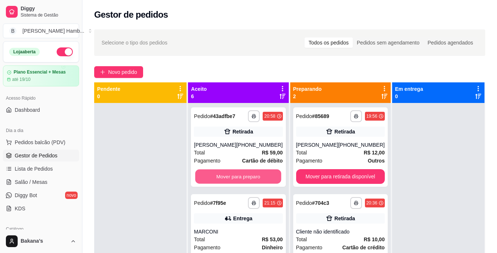
click at [230, 173] on button "Mover para preparo" at bounding box center [238, 177] width 86 height 14
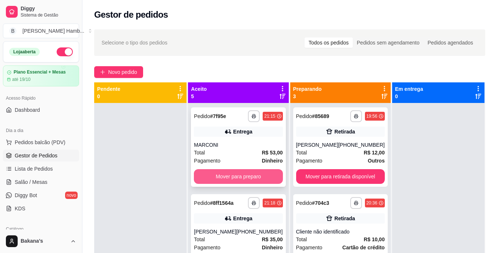
click at [233, 175] on button "Mover para preparo" at bounding box center [238, 176] width 89 height 15
click at [237, 176] on button "Mover para preparo" at bounding box center [238, 176] width 89 height 15
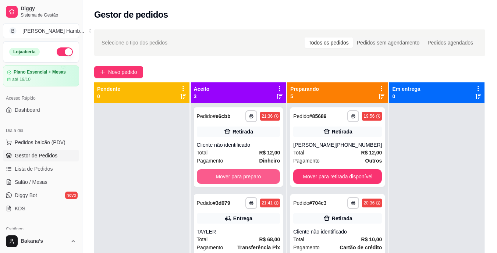
click at [238, 177] on button "Mover para preparo" at bounding box center [239, 176] width 84 height 15
click at [238, 177] on button "Mover para preparo" at bounding box center [238, 177] width 81 height 14
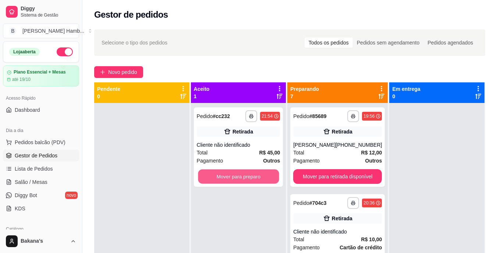
click at [238, 177] on button "Mover para preparo" at bounding box center [238, 177] width 81 height 14
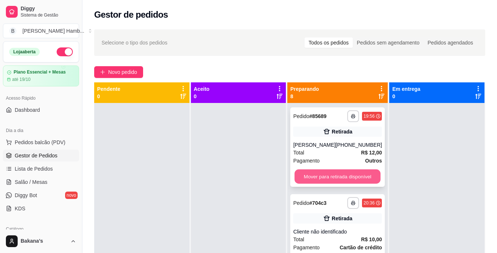
click at [303, 176] on button "Mover para retirada disponível" at bounding box center [338, 177] width 86 height 14
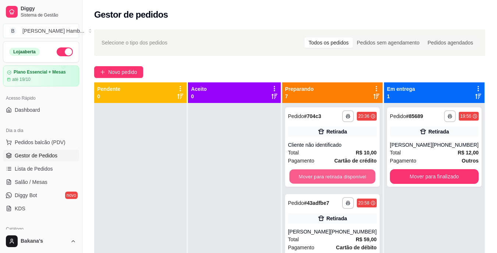
click at [303, 176] on button "Mover para retirada disponível" at bounding box center [332, 177] width 86 height 14
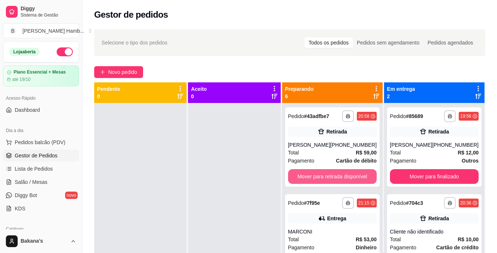
click at [304, 176] on button "Mover para retirada disponível" at bounding box center [332, 176] width 89 height 15
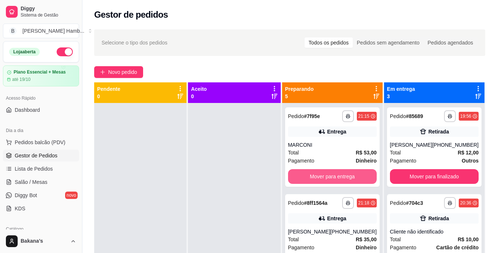
click at [304, 176] on button "Mover para entrega" at bounding box center [332, 176] width 89 height 15
click at [335, 176] on button "Mover para entrega" at bounding box center [332, 176] width 89 height 15
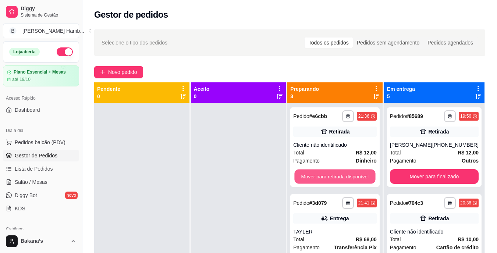
click at [335, 176] on button "Mover para retirada disponível" at bounding box center [335, 177] width 81 height 14
click at [335, 176] on button "Mover para entrega" at bounding box center [335, 177] width 81 height 14
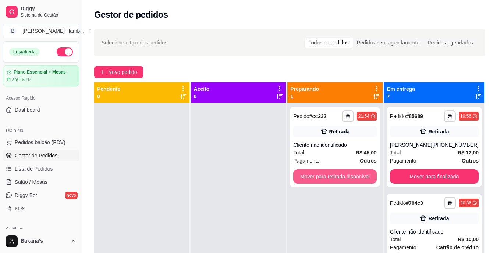
click at [335, 176] on button "Mover para retirada disponível" at bounding box center [335, 176] width 84 height 15
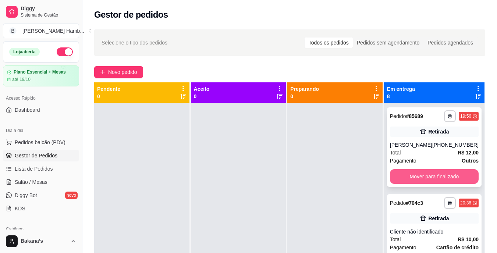
click at [415, 184] on button "Mover para finalizado" at bounding box center [434, 176] width 89 height 15
click at [414, 180] on button "Mover para finalizado" at bounding box center [434, 176] width 89 height 15
click at [415, 176] on button "Mover para finalizado" at bounding box center [434, 177] width 86 height 14
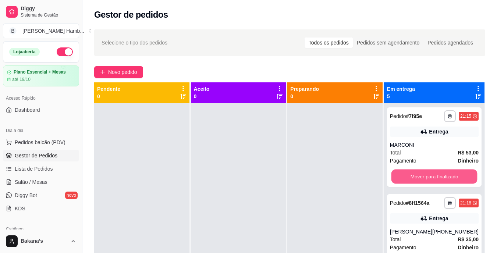
click at [412, 173] on button "Mover para finalizado" at bounding box center [434, 177] width 86 height 14
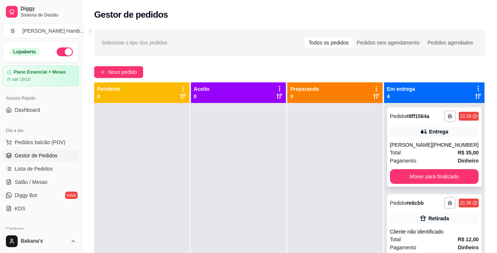
click at [420, 168] on div "**********" at bounding box center [434, 146] width 95 height 79
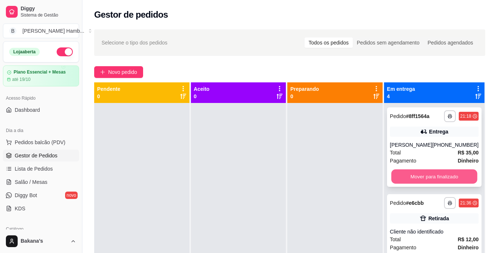
click at [424, 175] on button "Mover para finalizado" at bounding box center [434, 177] width 86 height 14
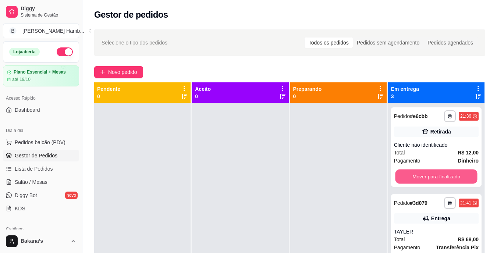
click at [426, 175] on button "Mover para finalizado" at bounding box center [436, 177] width 82 height 14
click at [427, 174] on button "Mover para finalizado" at bounding box center [436, 177] width 82 height 14
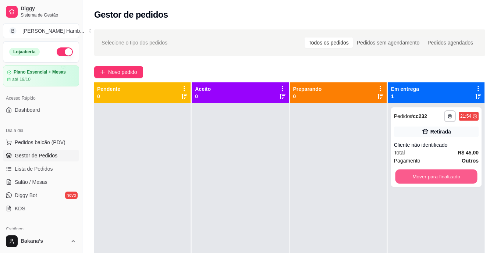
click at [428, 173] on button "Mover para finalizado" at bounding box center [436, 177] width 82 height 14
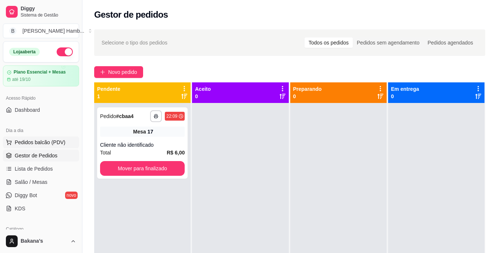
click at [44, 139] on span "Pedidos balcão (PDV)" at bounding box center [40, 142] width 51 height 7
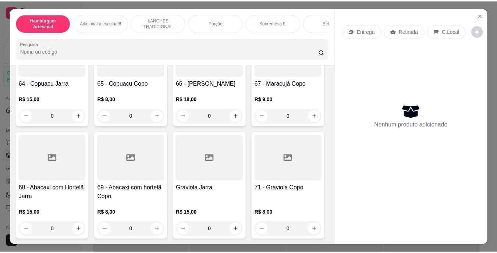
scroll to position [2796, 0]
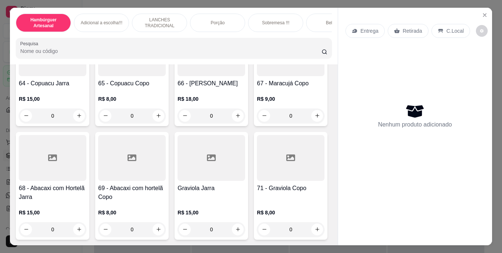
type input "1"
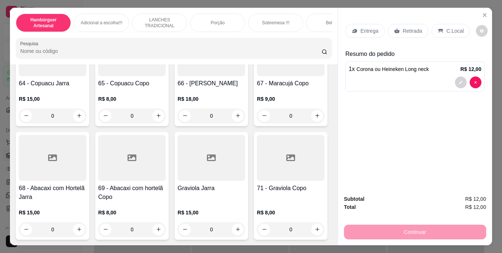
click at [408, 27] on p "Retirada" at bounding box center [412, 30] width 19 height 7
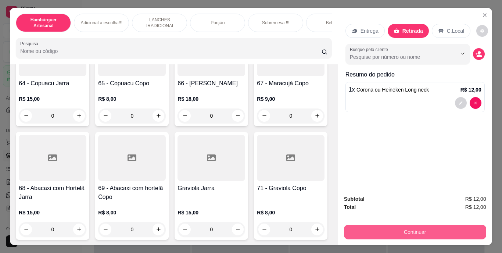
click at [396, 227] on button "Continuar" at bounding box center [415, 232] width 142 height 15
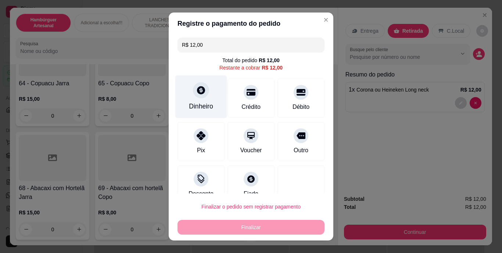
click at [193, 100] on div "Dinheiro" at bounding box center [201, 96] width 52 height 43
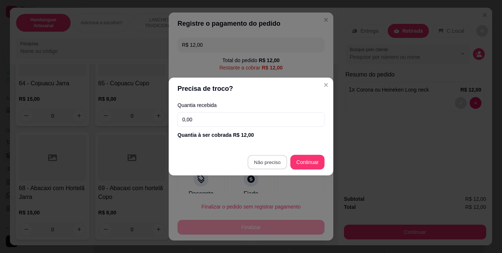
type input "R$ 0,00"
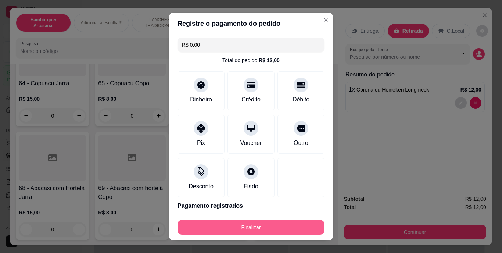
click at [258, 226] on button "Finalizar" at bounding box center [251, 227] width 147 height 15
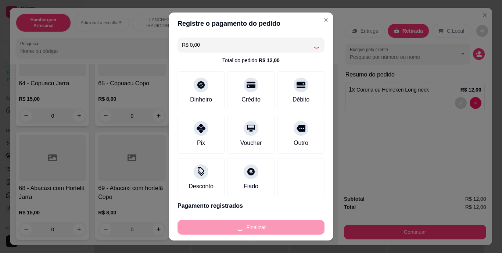
type input "0"
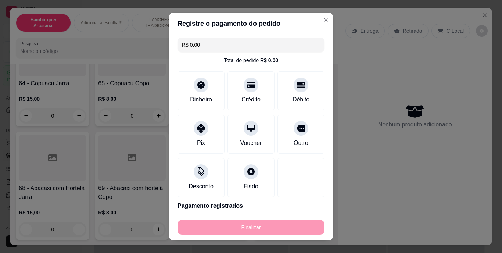
type input "-R$ 12,00"
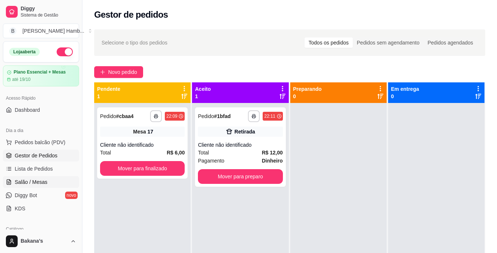
click at [49, 178] on link "Salão / Mesas" at bounding box center [41, 182] width 76 height 12
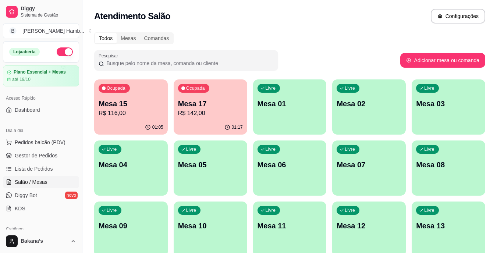
click at [115, 98] on div "Ocupada Mesa 15 R$ 116,00" at bounding box center [131, 99] width 74 height 41
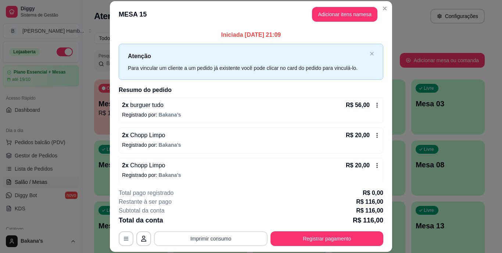
click at [261, 234] on button "Imprimir consumo" at bounding box center [211, 238] width 114 height 15
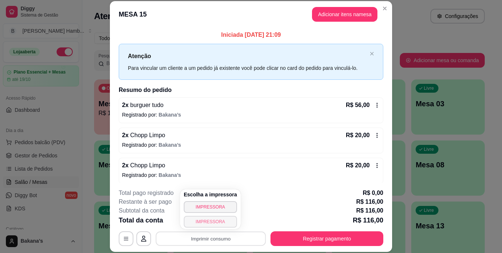
click at [222, 220] on button "IMPRESSORA" at bounding box center [210, 222] width 53 height 12
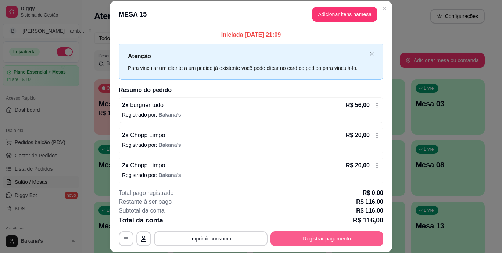
click at [282, 235] on button "Registrar pagamento" at bounding box center [327, 238] width 113 height 15
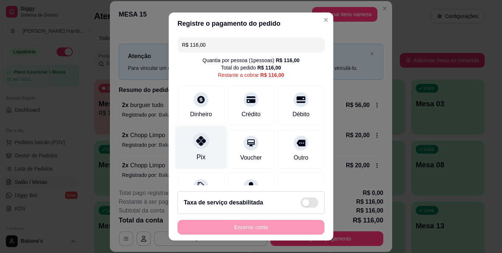
click at [211, 154] on div "Pix" at bounding box center [201, 147] width 52 height 43
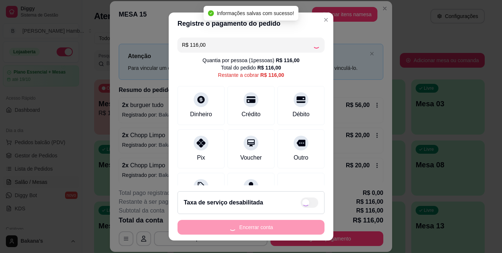
type input "R$ 0,00"
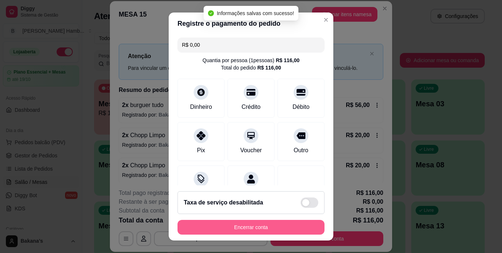
click at [231, 227] on button "Encerrar conta" at bounding box center [251, 227] width 147 height 15
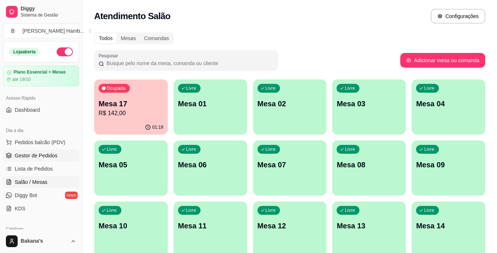
click at [40, 158] on span "Gestor de Pedidos" at bounding box center [36, 155] width 43 height 7
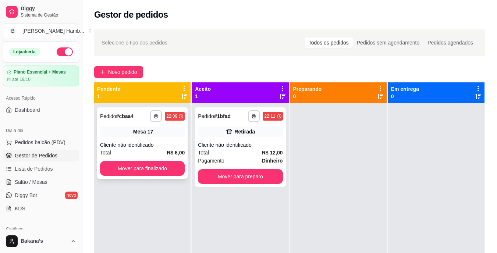
click at [136, 161] on div "**********" at bounding box center [142, 142] width 90 height 71
click at [160, 166] on button "Mover para finalizado" at bounding box center [142, 168] width 85 height 15
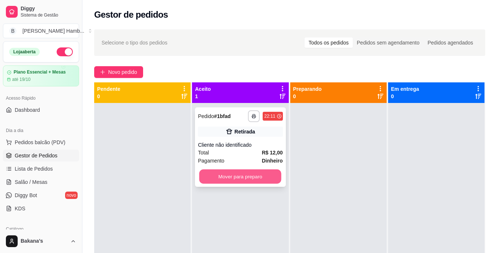
click at [231, 174] on button "Mover para preparo" at bounding box center [240, 177] width 82 height 14
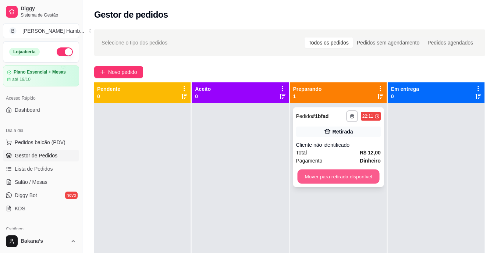
click at [347, 173] on button "Mover para retirada disponível" at bounding box center [338, 177] width 82 height 14
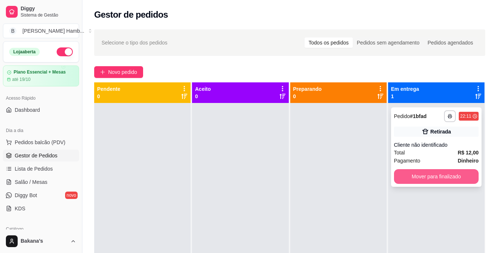
click at [416, 175] on button "Mover para finalizado" at bounding box center [436, 176] width 85 height 15
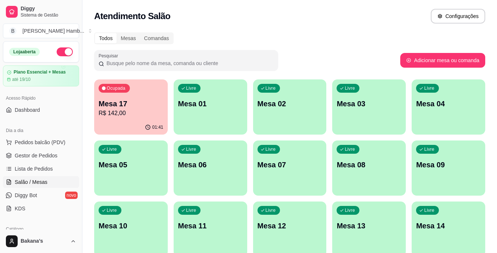
click at [110, 122] on div "01:41" at bounding box center [131, 127] width 74 height 14
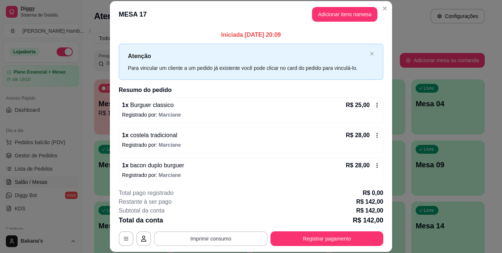
click at [189, 241] on button "Imprimir consumo" at bounding box center [211, 238] width 114 height 15
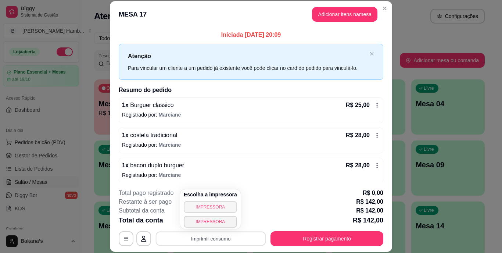
click at [195, 207] on button "IMPRESSORA" at bounding box center [210, 207] width 53 height 12
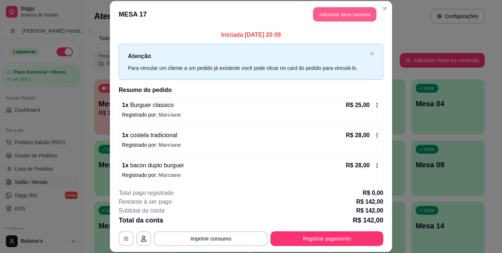
click at [336, 10] on button "Adicionar itens na mesa" at bounding box center [344, 14] width 63 height 14
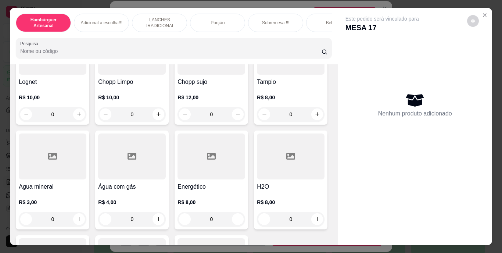
scroll to position [2023, 0]
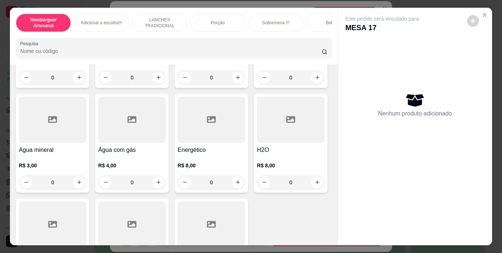
type input "1"
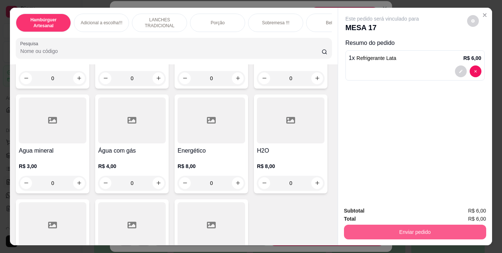
click at [428, 228] on button "Enviar pedido" at bounding box center [415, 232] width 142 height 15
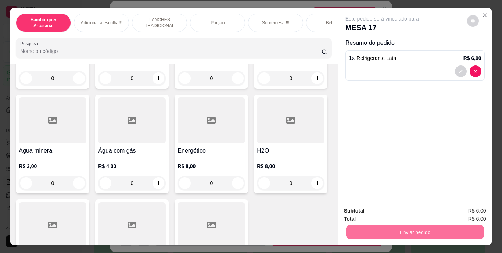
click at [423, 208] on button "Registrar cliente" at bounding box center [418, 212] width 49 height 14
click at [429, 228] on button "Enviar pedido" at bounding box center [415, 232] width 138 height 14
click at [463, 208] on button "Enviar pedido" at bounding box center [467, 212] width 40 height 14
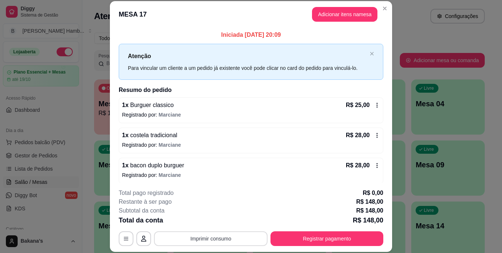
click at [242, 234] on button "Imprimir consumo" at bounding box center [211, 238] width 114 height 15
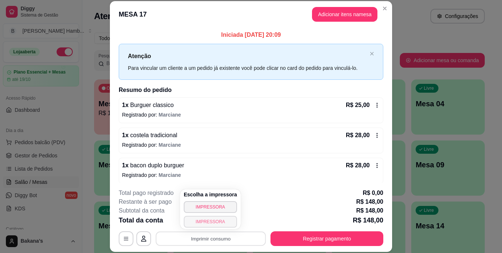
click at [221, 218] on button "IMPRESSORA" at bounding box center [210, 222] width 53 height 12
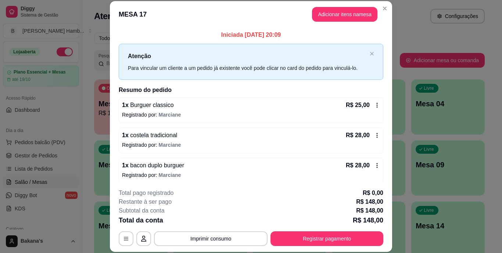
click at [338, 228] on div "**********" at bounding box center [251, 217] width 265 height 57
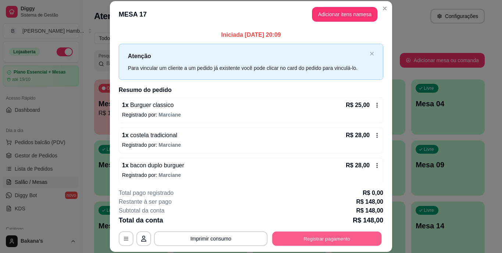
click at [338, 234] on button "Registrar pagamento" at bounding box center [328, 238] width 110 height 14
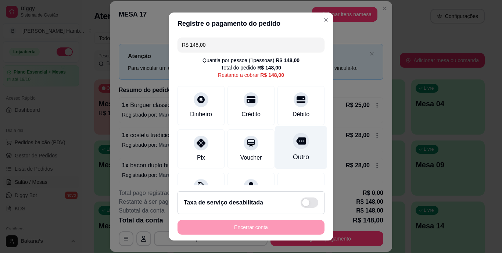
click at [295, 151] on div "Outro" at bounding box center [302, 147] width 52 height 43
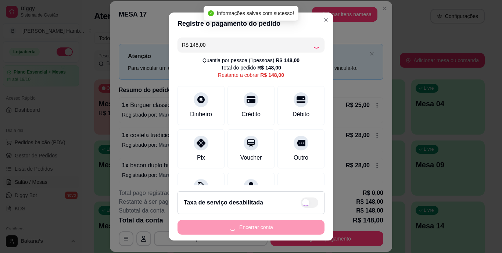
type input "R$ 0,00"
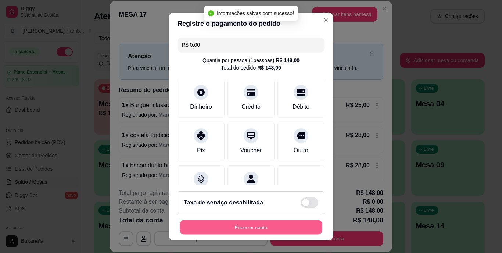
click at [270, 225] on button "Encerrar conta" at bounding box center [251, 227] width 143 height 14
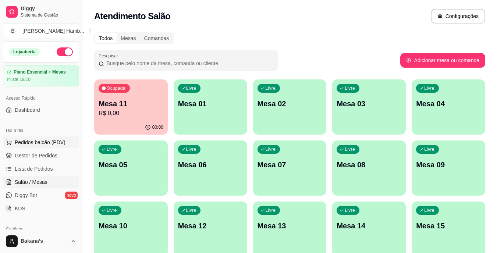
click at [54, 140] on span "Pedidos balcão (PDV)" at bounding box center [40, 142] width 51 height 7
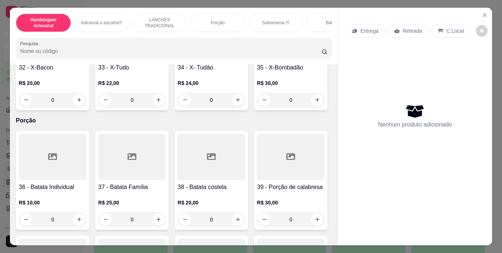
scroll to position [1324, 0]
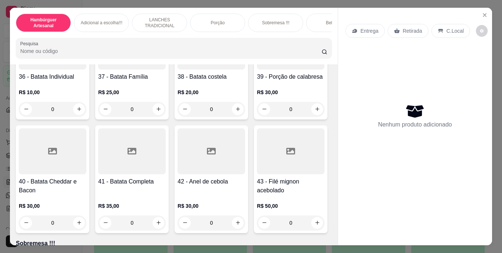
type input "1"
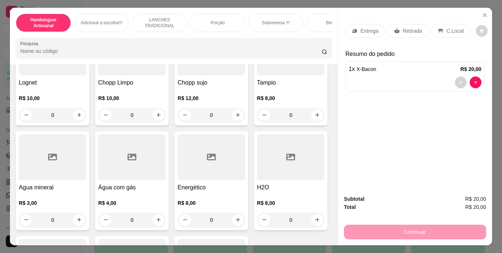
scroll to position [2023, 0]
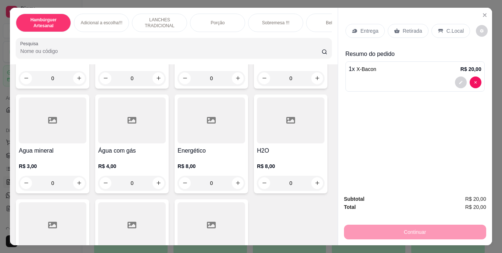
type input "1"
click at [407, 29] on p "Retirada" at bounding box center [412, 30] width 19 height 7
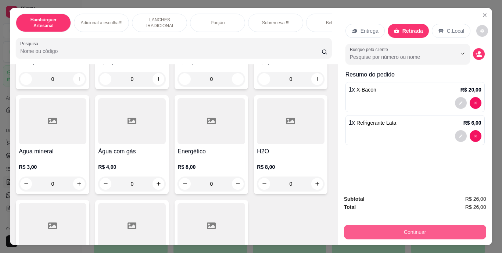
click at [364, 232] on button "Continuar" at bounding box center [415, 232] width 142 height 15
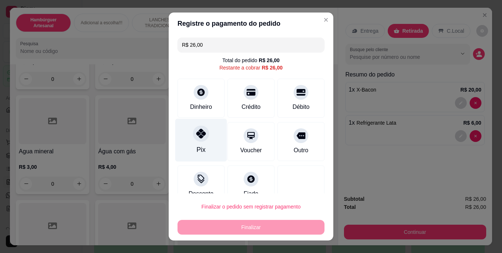
click at [199, 152] on div "Pix" at bounding box center [201, 150] width 9 height 10
type input "R$ 0,00"
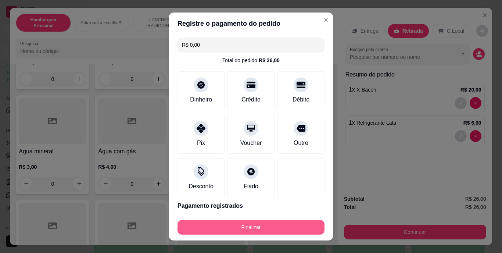
click at [240, 227] on button "Finalizar" at bounding box center [251, 227] width 147 height 15
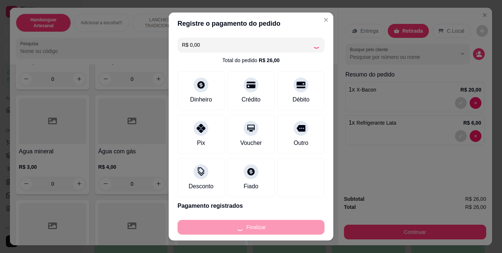
type input "0"
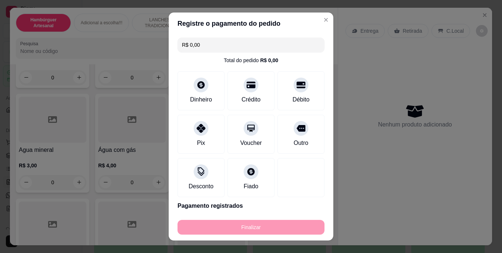
type input "-R$ 26,00"
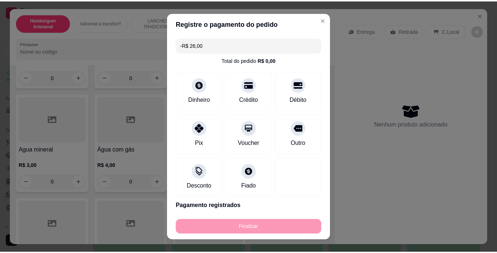
scroll to position [2022, 0]
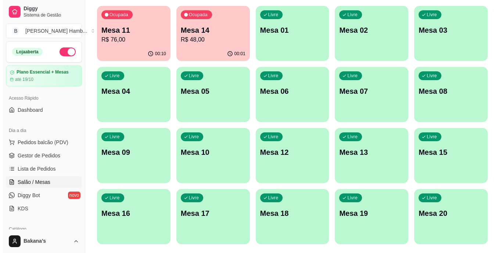
scroll to position [95, 0]
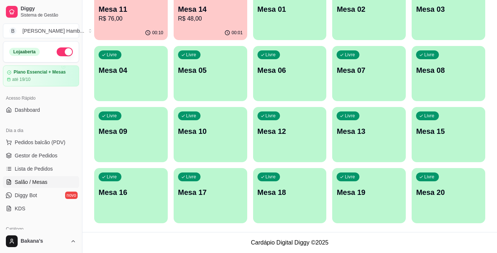
click at [140, 181] on div "Livre Mesa 16" at bounding box center [131, 191] width 74 height 46
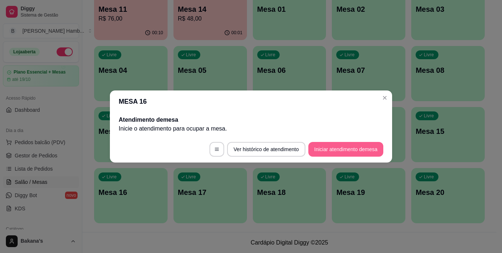
click at [332, 147] on button "Iniciar atendimento de mesa" at bounding box center [346, 149] width 75 height 15
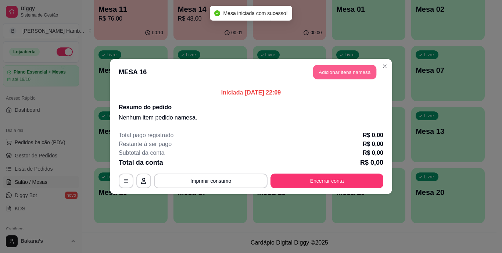
click at [340, 67] on button "Adicionar itens na mesa" at bounding box center [344, 72] width 63 height 14
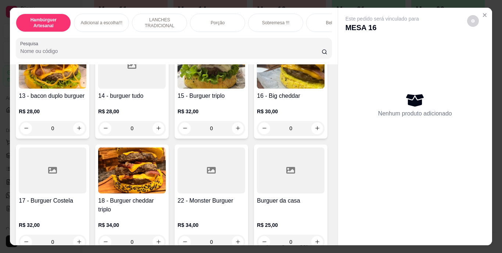
scroll to position [552, 0]
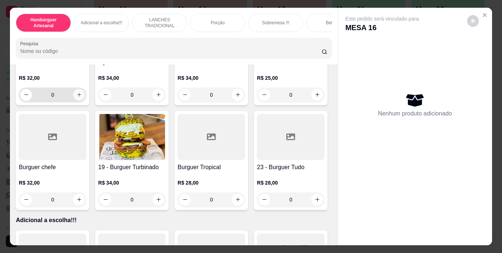
click at [82, 97] on icon "increase-product-quantity" at bounding box center [80, 95] width 6 height 6
type input "1"
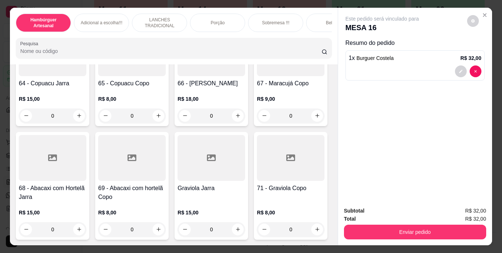
scroll to position [2906, 0]
click at [156, 17] on button "increase-product-quantity" at bounding box center [158, 10] width 11 height 11
type input "1"
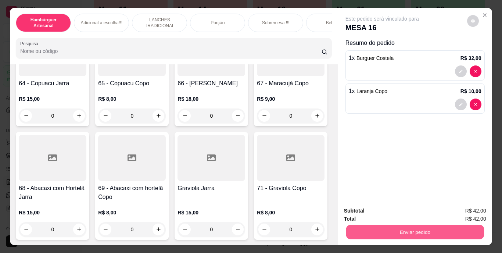
click at [428, 226] on button "Enviar pedido" at bounding box center [415, 232] width 138 height 14
click at [466, 207] on button "Enviar pedido" at bounding box center [467, 212] width 40 height 14
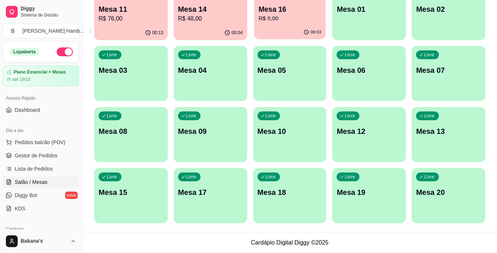
click at [295, 30] on div "00:03" at bounding box center [289, 32] width 71 height 14
click at [35, 140] on span "Pedidos balcão (PDV)" at bounding box center [40, 142] width 51 height 7
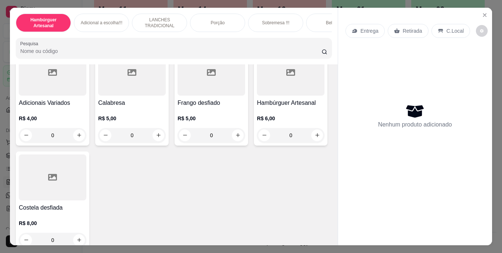
scroll to position [772, 0]
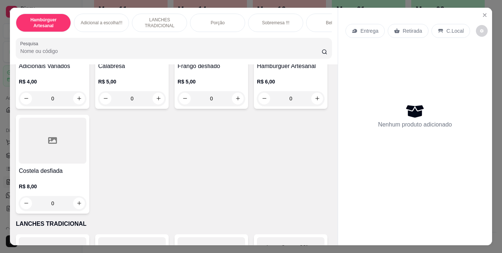
type input "1"
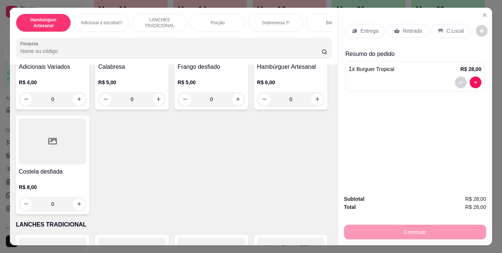
scroll to position [625, 0]
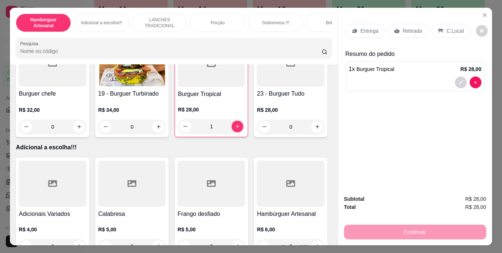
type input "1"
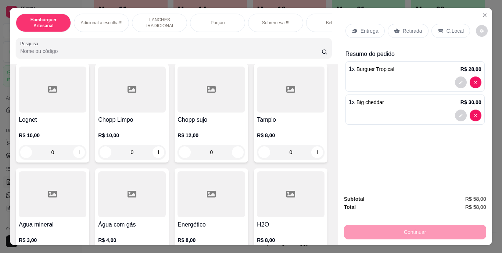
scroll to position [2097, 0]
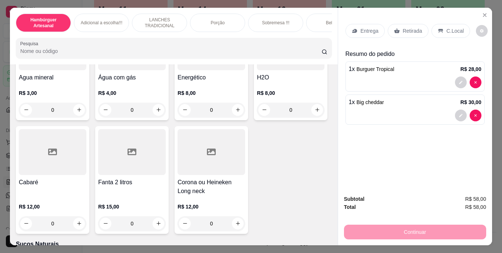
type input "1"
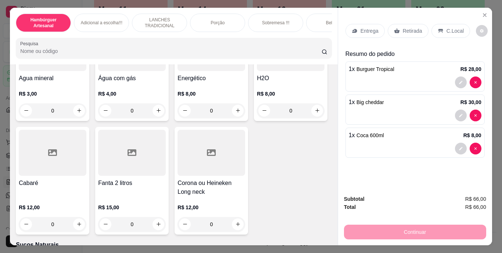
click at [400, 26] on div "Retirada" at bounding box center [408, 31] width 41 height 14
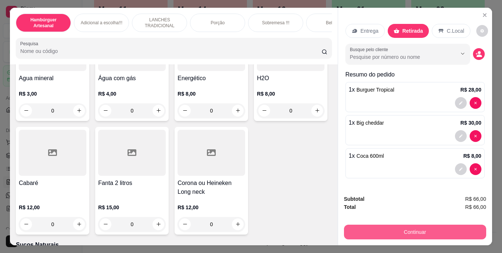
click at [428, 225] on button "Continuar" at bounding box center [415, 232] width 142 height 15
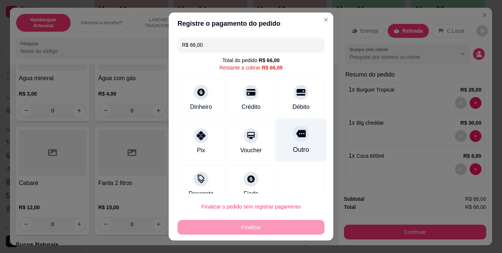
click at [293, 144] on div "Outro" at bounding box center [302, 140] width 52 height 43
type input "R$ 0,00"
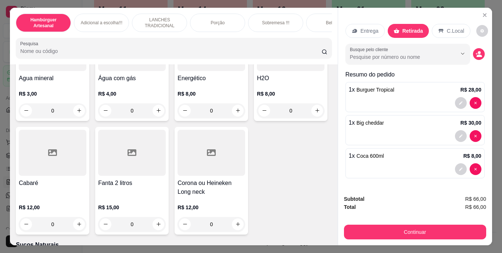
click at [364, 28] on p "Entrega" at bounding box center [370, 30] width 18 height 7
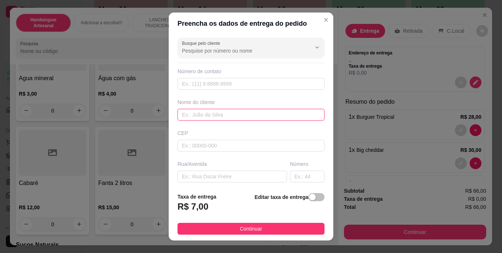
click at [258, 118] on input "text" at bounding box center [251, 115] width 147 height 12
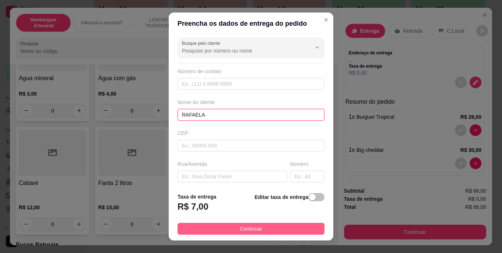
type input "RAFAELA"
click at [248, 229] on span "Continuar" at bounding box center [251, 229] width 22 height 8
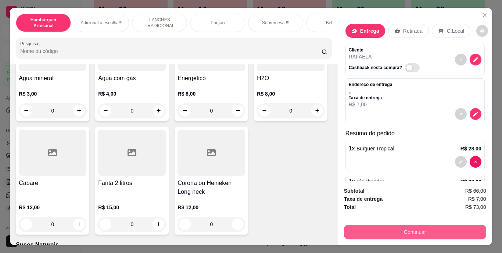
click at [358, 225] on button "Continuar" at bounding box center [415, 232] width 142 height 15
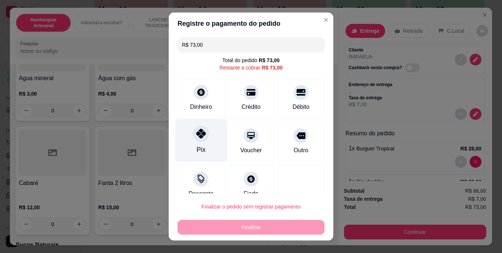
click at [198, 141] on div at bounding box center [201, 134] width 16 height 16
type input "R$ 0,00"
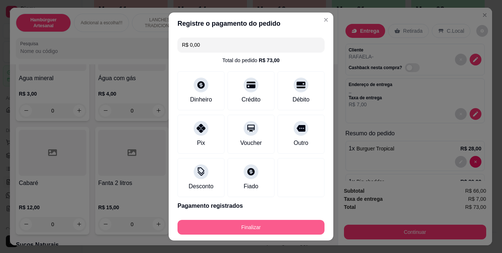
click at [231, 221] on button "Finalizar" at bounding box center [251, 227] width 147 height 15
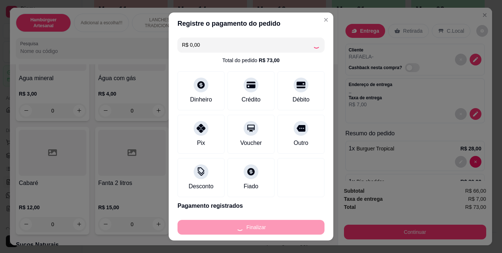
type input "0"
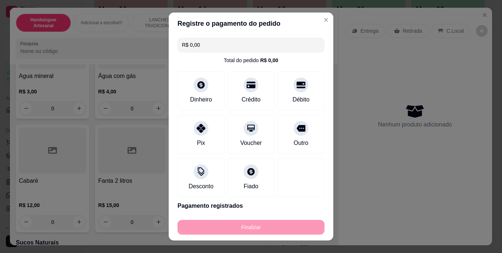
type input "-R$ 73,00"
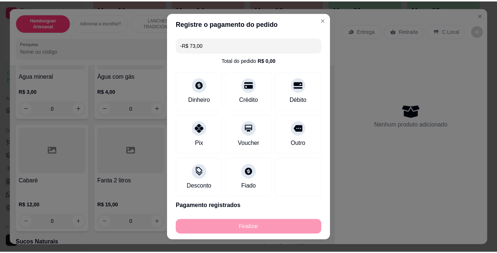
scroll to position [2096, 0]
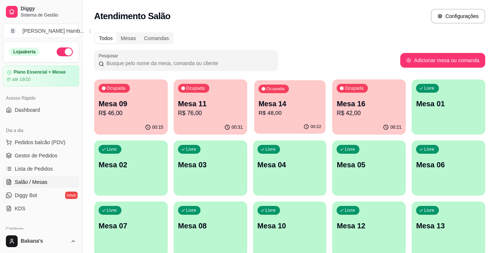
click at [285, 107] on p "Mesa 14" at bounding box center [289, 104] width 63 height 10
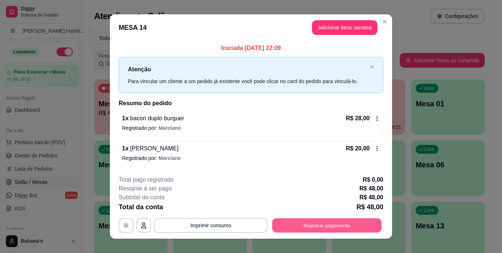
click at [294, 226] on button "Registrar pagamento" at bounding box center [328, 225] width 110 height 14
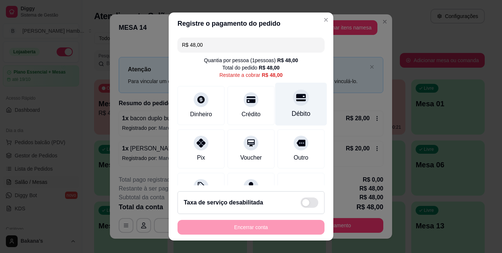
click at [296, 100] on icon at bounding box center [301, 97] width 10 height 7
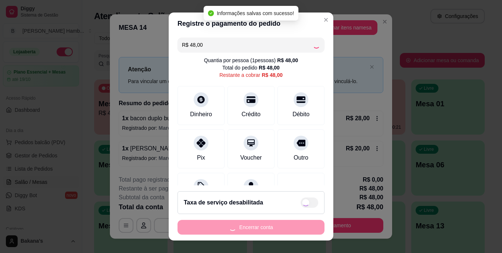
type input "R$ 0,00"
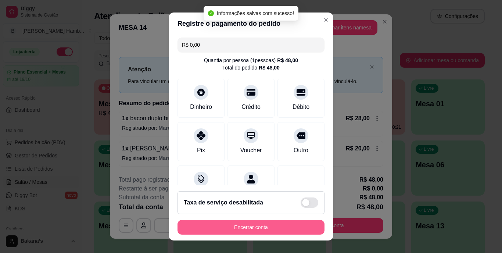
click at [257, 222] on button "Encerrar conta" at bounding box center [251, 227] width 147 height 15
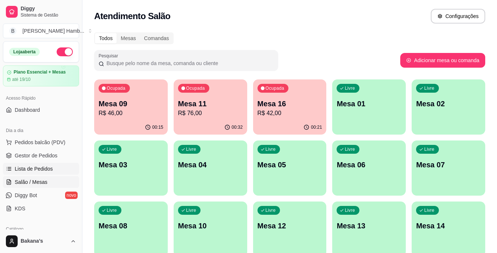
click at [53, 170] on link "Lista de Pedidos" at bounding box center [41, 169] width 76 height 12
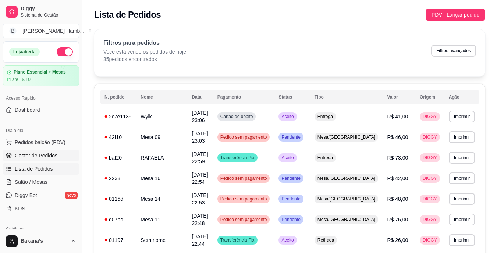
click at [38, 151] on link "Gestor de Pedidos" at bounding box center [41, 156] width 76 height 12
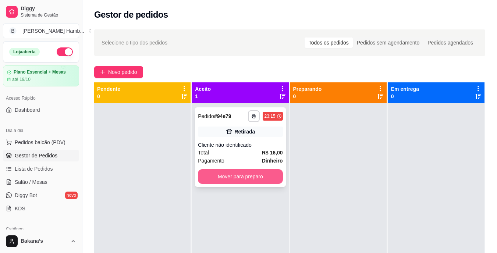
click at [261, 171] on button "Mover para preparo" at bounding box center [240, 176] width 85 height 15
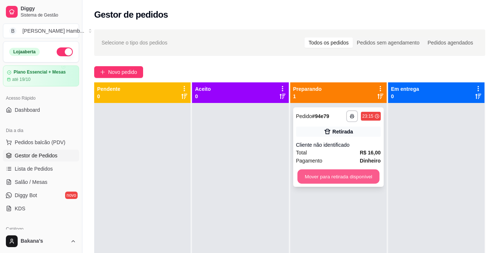
click at [357, 175] on button "Mover para retirada disponível" at bounding box center [338, 177] width 82 height 14
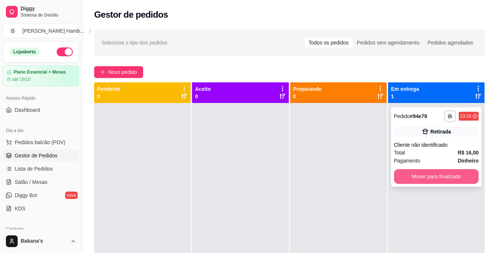
click at [417, 174] on button "Mover para finalizado" at bounding box center [436, 176] width 85 height 15
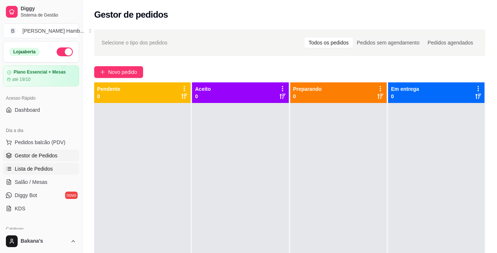
click at [45, 167] on span "Lista de Pedidos" at bounding box center [34, 168] width 38 height 7
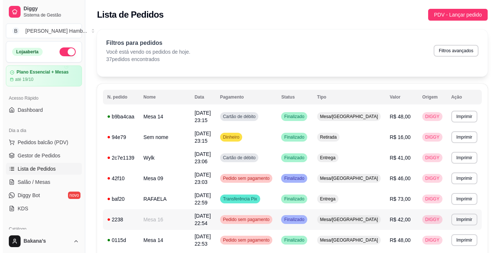
scroll to position [37, 0]
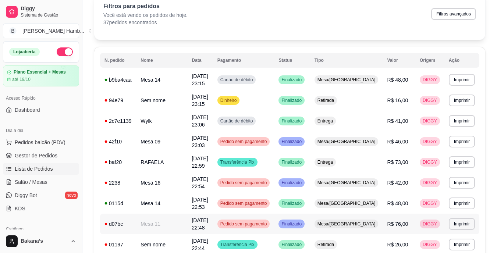
click at [260, 221] on span "Pedido sem pagamento" at bounding box center [244, 224] width 50 height 6
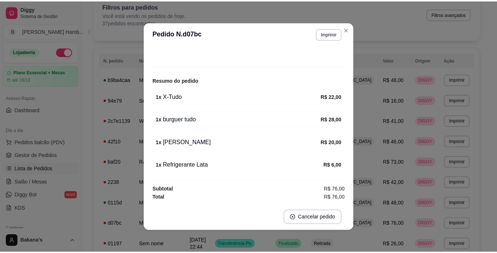
scroll to position [1, 0]
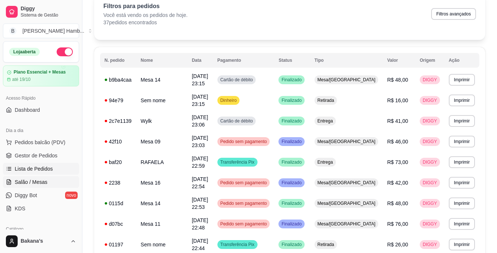
click at [46, 181] on span "Salão / Mesas" at bounding box center [31, 181] width 33 height 7
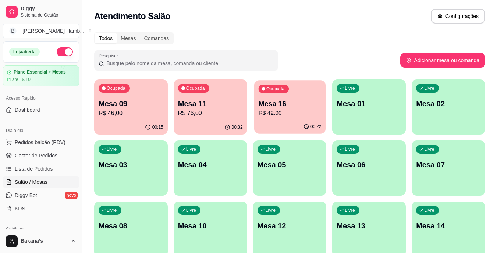
click at [299, 114] on p "R$ 42,00" at bounding box center [289, 113] width 63 height 8
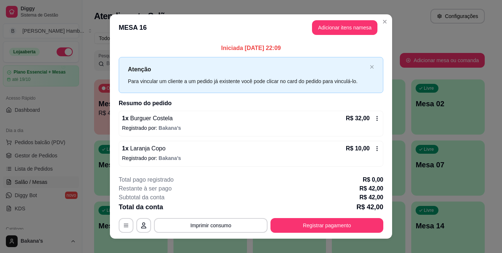
scroll to position [9, 0]
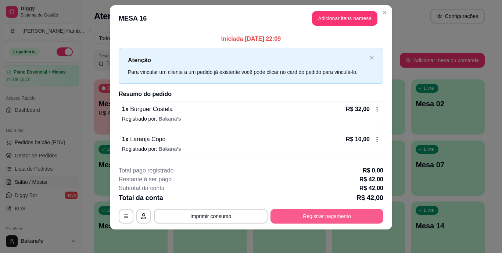
click at [305, 209] on button "Registrar pagamento" at bounding box center [327, 216] width 113 height 15
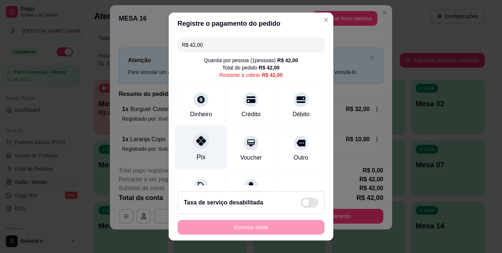
click at [193, 143] on div at bounding box center [201, 141] width 16 height 16
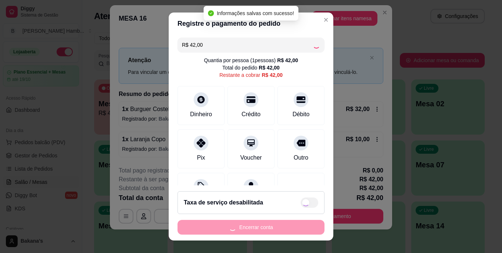
type input "R$ 0,00"
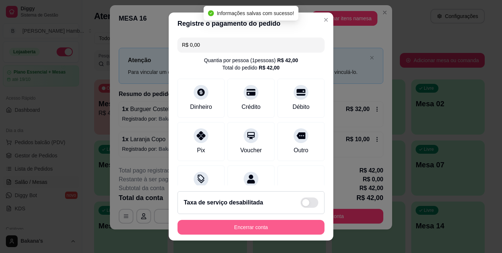
click at [228, 226] on button "Encerrar conta" at bounding box center [251, 227] width 147 height 15
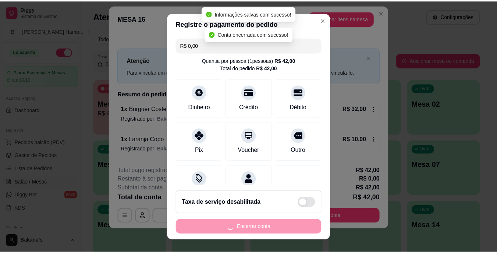
scroll to position [0, 0]
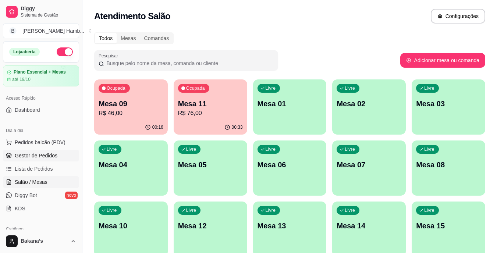
click at [52, 153] on span "Gestor de Pedidos" at bounding box center [36, 155] width 43 height 7
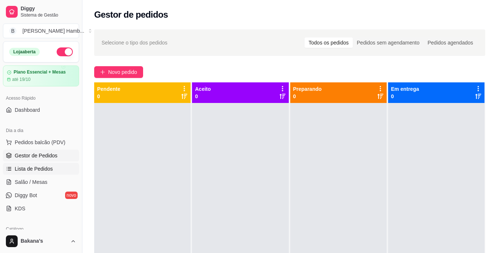
click at [46, 168] on span "Lista de Pedidos" at bounding box center [34, 168] width 38 height 7
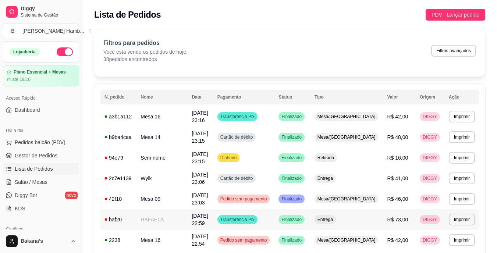
scroll to position [74, 0]
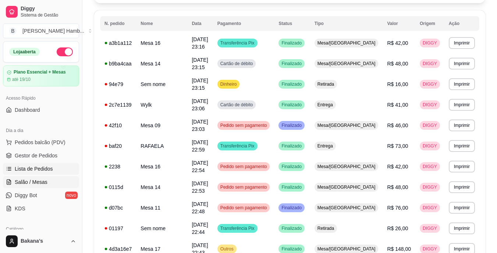
click at [45, 180] on span "Salão / Mesas" at bounding box center [31, 181] width 33 height 7
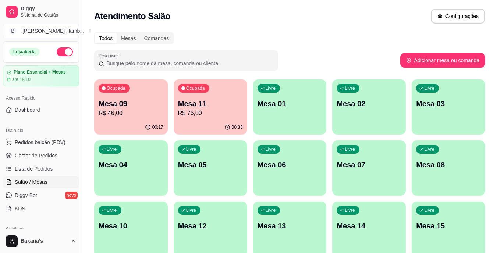
click at [221, 114] on p "R$ 76,00" at bounding box center [210, 113] width 65 height 9
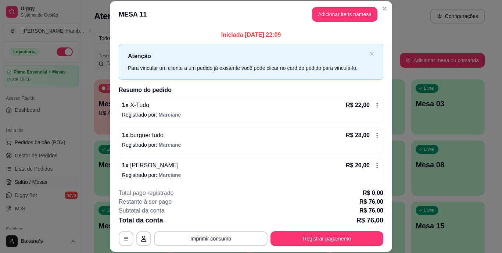
scroll to position [34, 0]
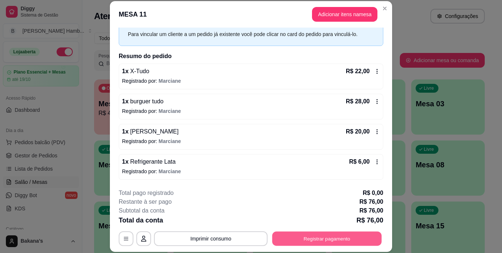
click at [306, 240] on button "Registrar pagamento" at bounding box center [328, 238] width 110 height 14
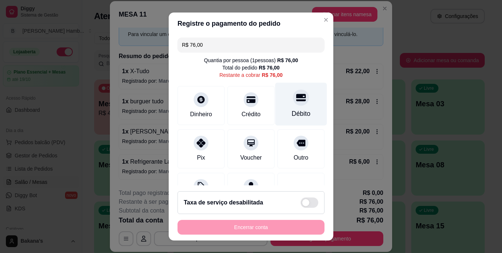
click at [296, 113] on div "Débito" at bounding box center [301, 114] width 19 height 10
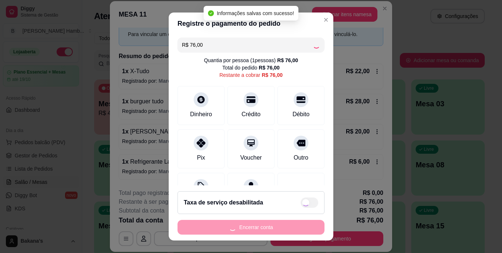
type input "R$ 0,00"
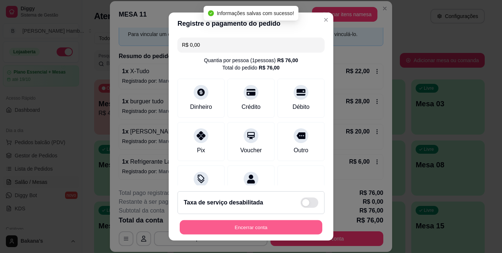
click at [281, 225] on button "Encerrar conta" at bounding box center [251, 227] width 143 height 14
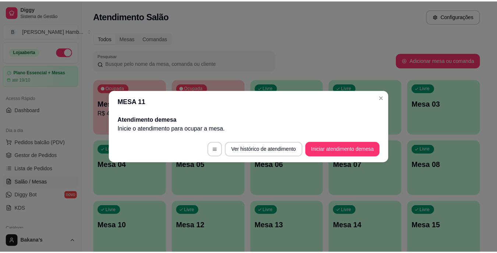
scroll to position [0, 0]
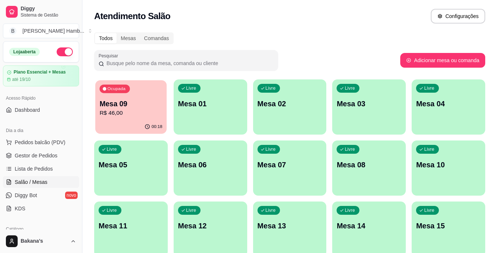
click at [138, 83] on div "Ocupada Mesa 09 R$ 46,00" at bounding box center [130, 100] width 71 height 40
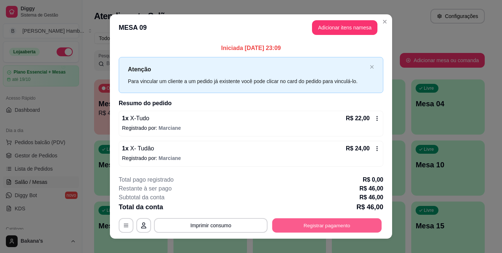
click at [345, 230] on button "Registrar pagamento" at bounding box center [328, 225] width 110 height 14
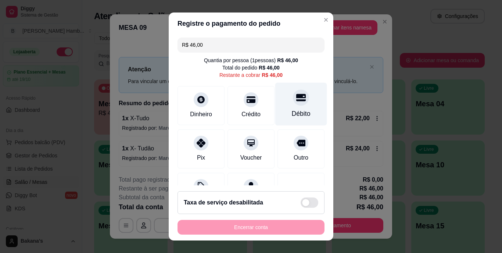
drag, startPoint x: 273, startPoint y: 96, endPoint x: 278, endPoint y: 103, distance: 8.6
click at [276, 101] on div "Débito" at bounding box center [302, 104] width 52 height 43
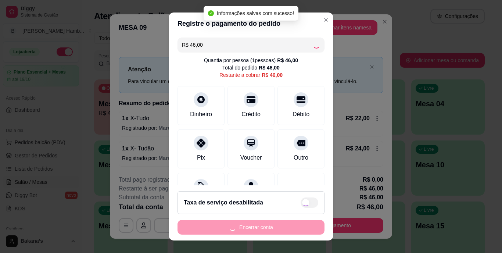
type input "R$ 0,00"
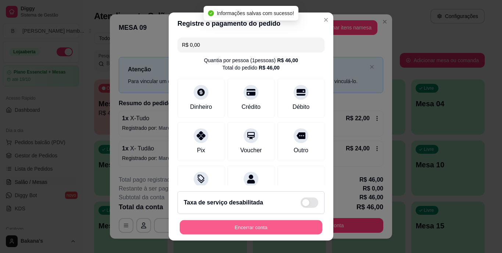
click at [255, 228] on button "Encerrar conta" at bounding box center [251, 227] width 143 height 14
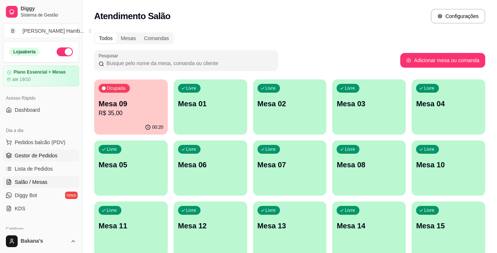
click at [46, 151] on link "Gestor de Pedidos" at bounding box center [41, 156] width 76 height 12
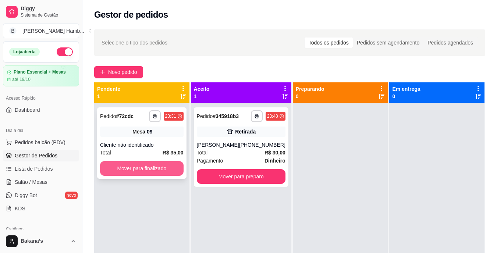
click at [132, 167] on button "Mover para finalizado" at bounding box center [142, 168] width 84 height 15
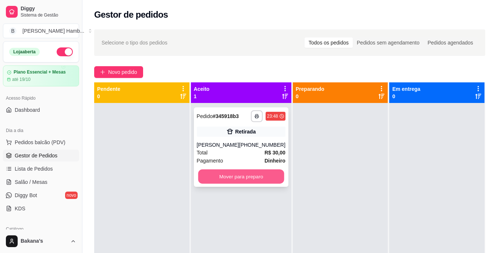
click at [237, 179] on button "Mover para preparo" at bounding box center [241, 177] width 86 height 14
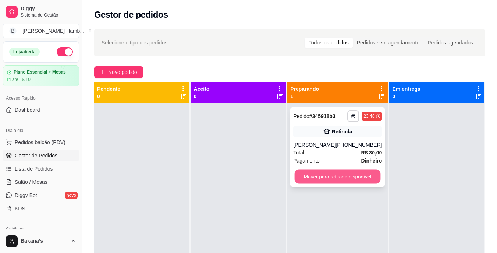
click at [334, 173] on button "Mover para retirada disponível" at bounding box center [338, 177] width 86 height 14
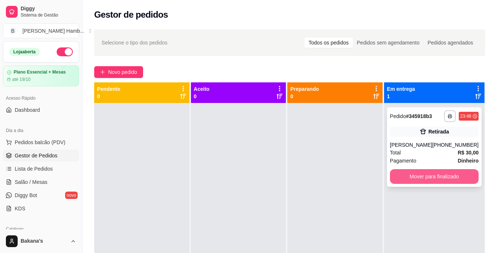
click at [404, 173] on button "Mover para finalizado" at bounding box center [434, 176] width 89 height 15
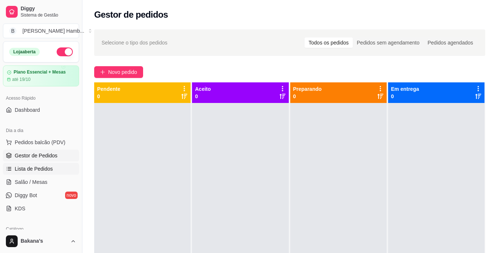
click at [54, 170] on link "Lista de Pedidos" at bounding box center [41, 169] width 76 height 12
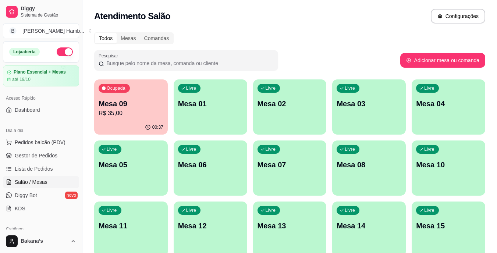
click at [149, 100] on p "Mesa 09" at bounding box center [131, 104] width 65 height 10
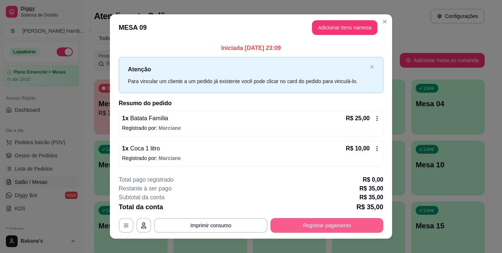
click at [305, 224] on button "Registrar pagamento" at bounding box center [327, 225] width 113 height 15
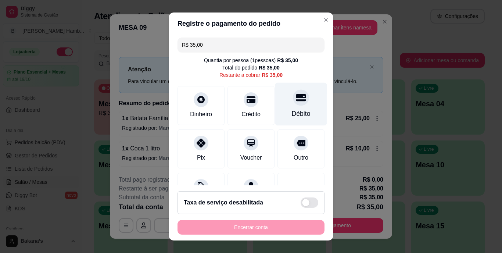
click at [292, 111] on div "Débito" at bounding box center [301, 114] width 19 height 10
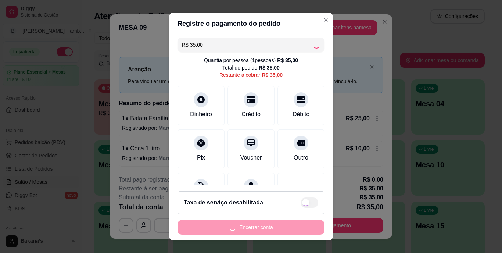
type input "R$ 0,00"
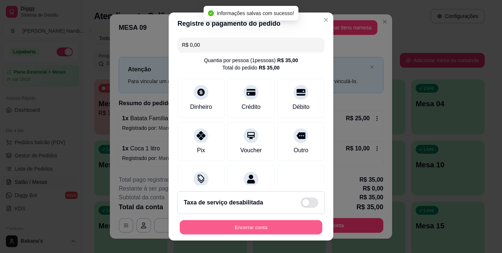
click at [237, 224] on button "Encerrar conta" at bounding box center [251, 227] width 143 height 14
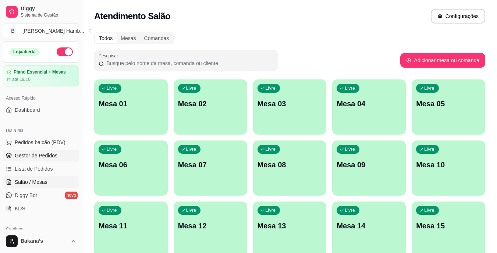
click at [66, 153] on link "Gestor de Pedidos" at bounding box center [41, 156] width 76 height 12
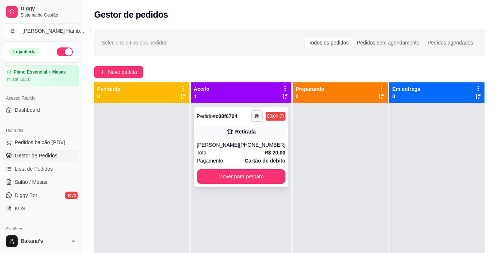
click at [254, 168] on div "**********" at bounding box center [241, 146] width 95 height 79
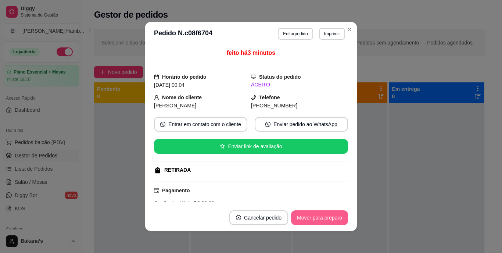
click at [325, 214] on button "Mover para preparo" at bounding box center [319, 217] width 57 height 15
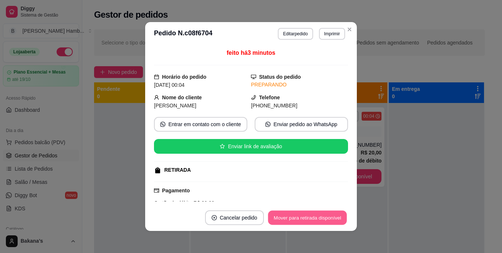
click at [325, 214] on button "Mover para retirada disponível" at bounding box center [307, 218] width 79 height 14
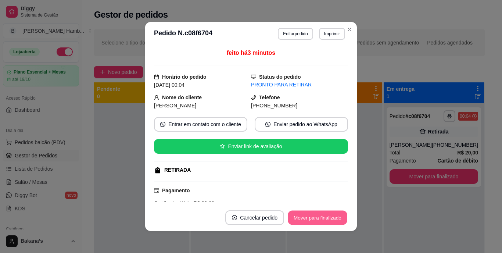
click at [322, 218] on button "Mover para finalizado" at bounding box center [317, 218] width 59 height 14
